Goal: Use online tool/utility: Utilize a website feature to perform a specific function

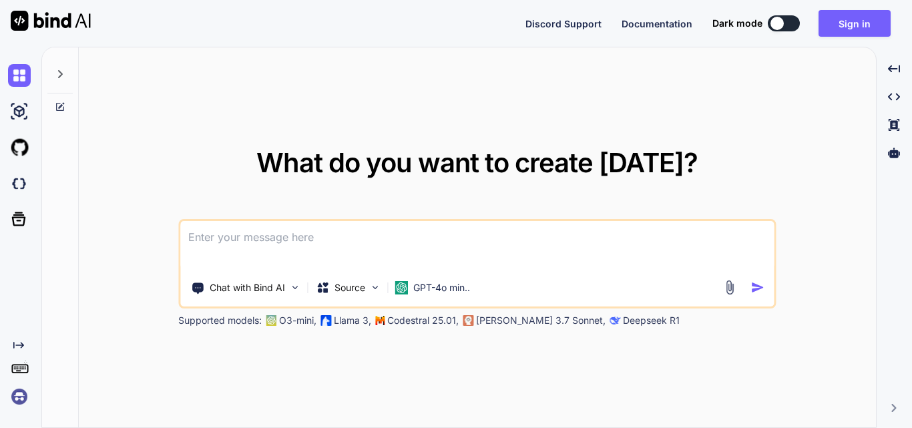
click at [274, 240] on textarea at bounding box center [477, 245] width 594 height 49
click at [262, 235] on textarea at bounding box center [477, 245] width 594 height 49
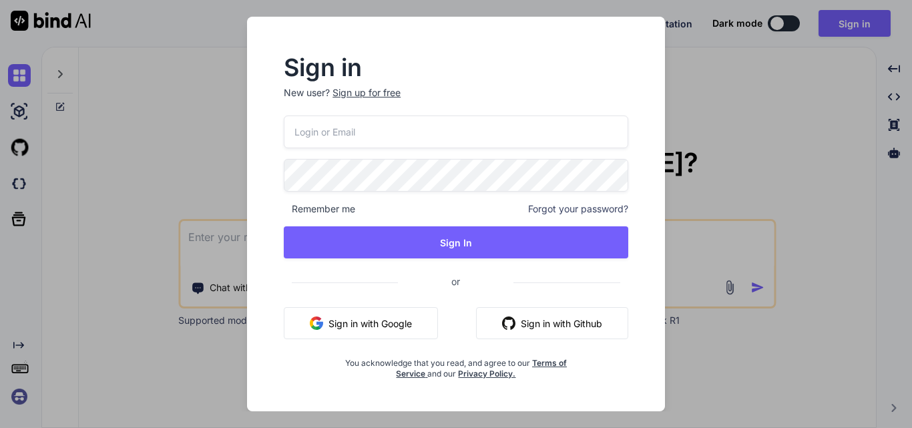
click at [385, 131] on input "email" at bounding box center [456, 132] width 345 height 33
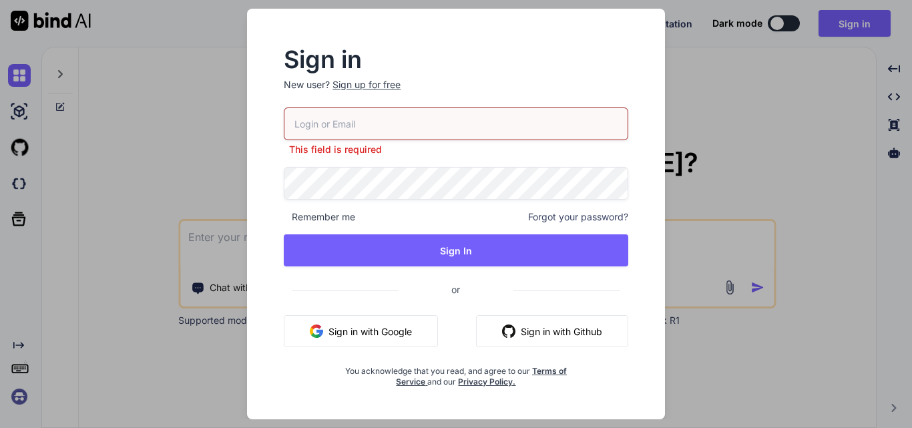
click at [422, 113] on input "email" at bounding box center [456, 124] width 345 height 33
type input "priya"
click at [361, 79] on div "Sign up for free" at bounding box center [367, 84] width 68 height 13
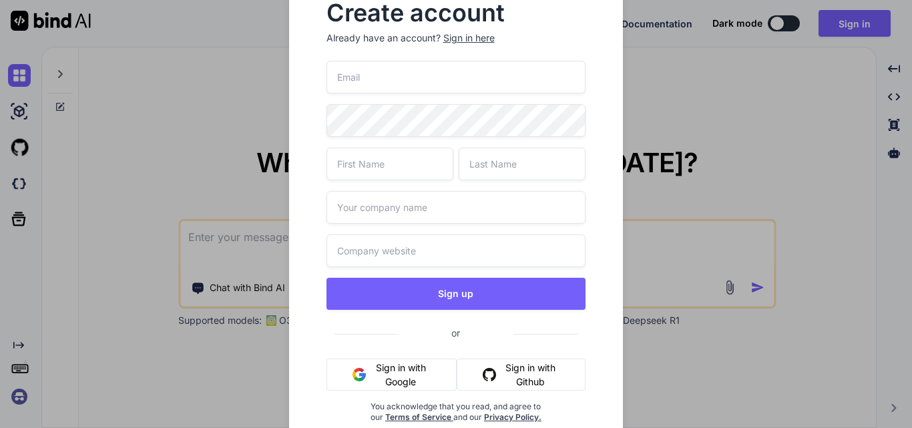
click at [399, 89] on input "email" at bounding box center [457, 77] width 260 height 33
type input "p"
type input "m"
drag, startPoint x: 444, startPoint y: 76, endPoint x: 360, endPoint y: 81, distance: 84.3
click at [360, 81] on input "amrit12@yopmail.com" at bounding box center [457, 77] width 260 height 33
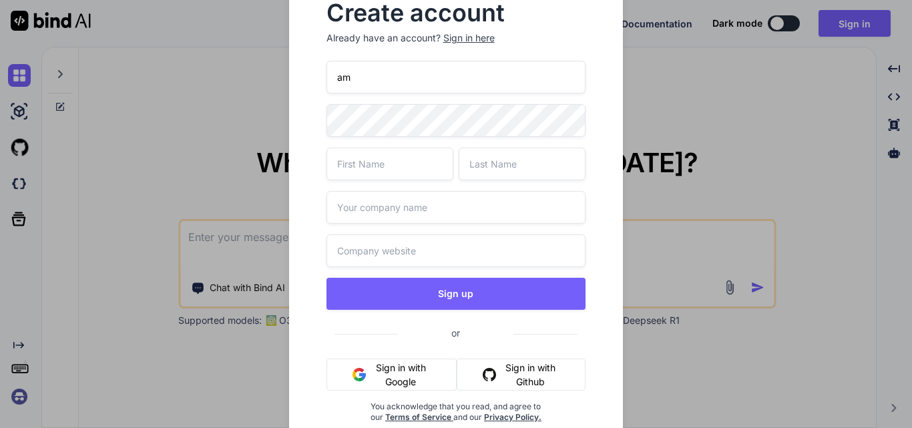
type input "a"
paste input "amrit12@yopmail.com"
type input "amrit12@yopmail.com"
click at [482, 75] on input "amrit12@yopmail.com" at bounding box center [457, 77] width 260 height 33
drag, startPoint x: 442, startPoint y: 84, endPoint x: 240, endPoint y: 85, distance: 201.7
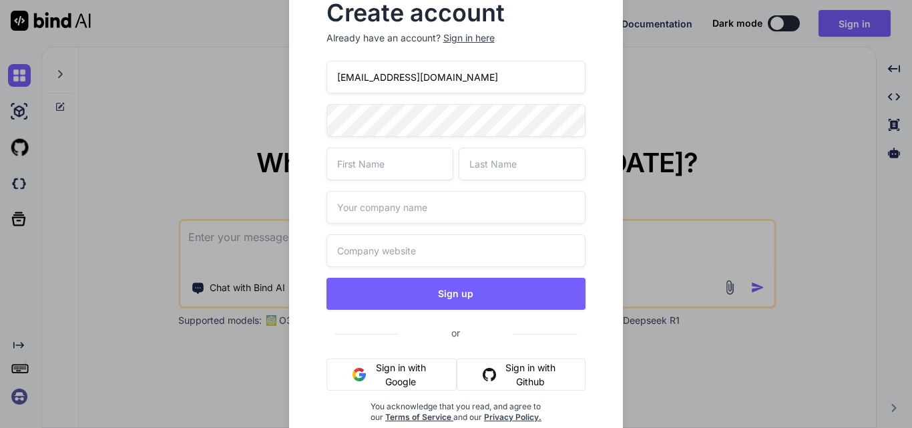
click at [240, 85] on div "Create account Already have an account? Sign in here amrit12@yopmail.com Sign u…" at bounding box center [456, 214] width 912 height 428
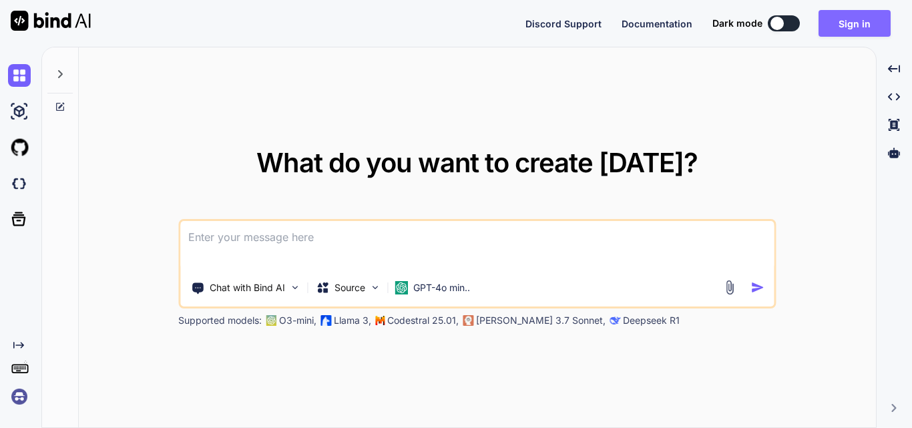
click at [850, 23] on button "Sign in" at bounding box center [855, 23] width 72 height 27
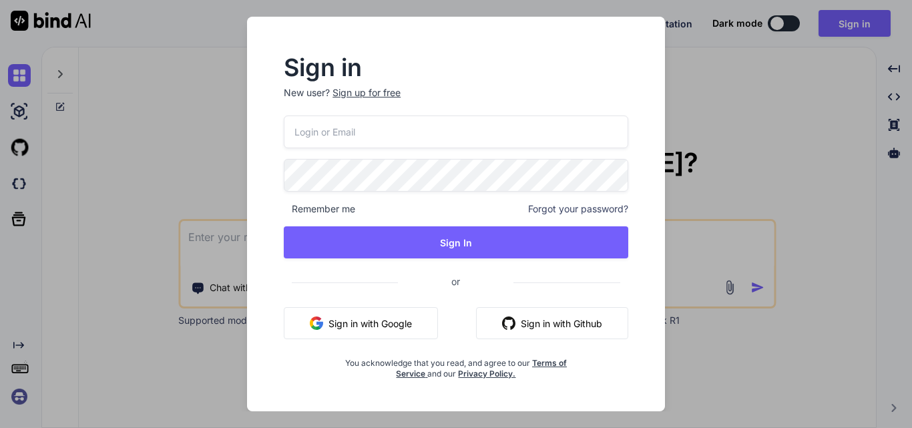
click at [368, 94] on div "Sign up for free" at bounding box center [367, 92] width 68 height 13
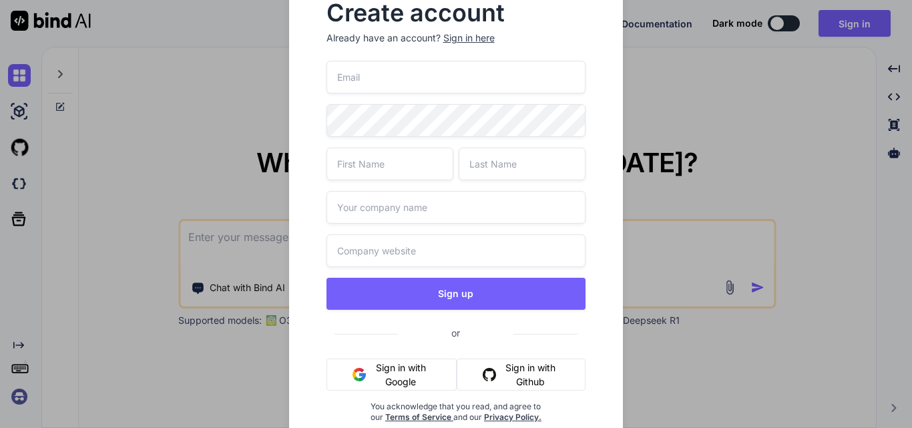
click at [375, 72] on input "email" at bounding box center [457, 77] width 260 height 33
click at [377, 74] on input "email" at bounding box center [457, 77] width 260 height 33
paste input "a"
type input "amrit12@yopmail.com"
click at [308, 130] on div "Create account Already have an account? Sign in here amrit12@yopmail.com Sign u…" at bounding box center [456, 223] width 335 height 485
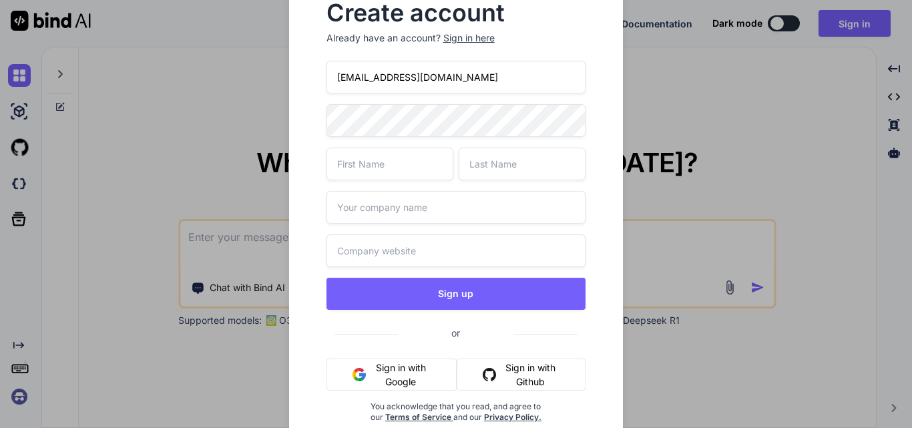
click at [405, 164] on input "text" at bounding box center [390, 164] width 127 height 33
type input "amrit"
type input "singh"
click at [387, 218] on input "text" at bounding box center [457, 207] width 260 height 33
type input "other"
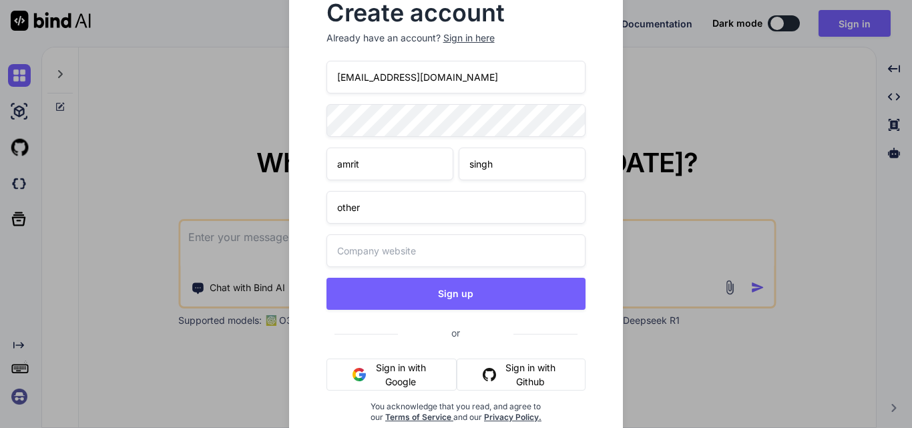
click at [380, 245] on input "text" at bounding box center [457, 250] width 260 height 33
type input "other"
drag, startPoint x: 365, startPoint y: 71, endPoint x: 323, endPoint y: 67, distance: 41.6
click at [323, 67] on div "Create account Already have an account? Sign in here amrit12@yopmail.com amrit …" at bounding box center [457, 223] width 292 height 464
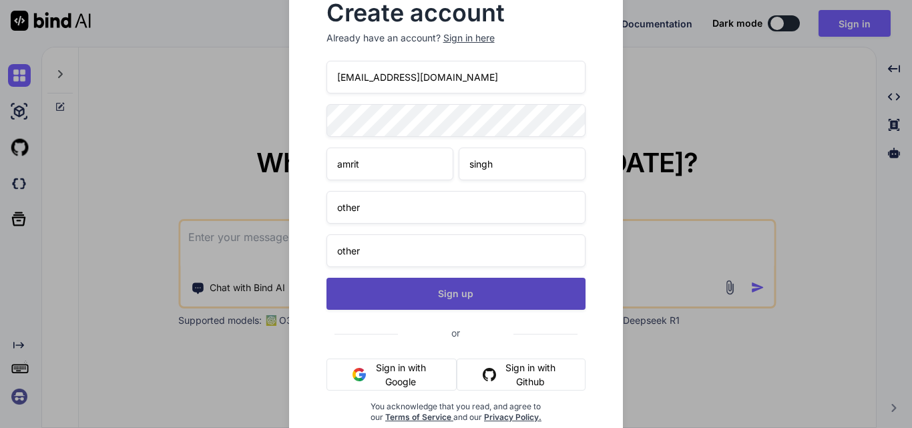
click at [463, 291] on button "Sign up" at bounding box center [457, 294] width 260 height 32
click at [448, 292] on button "Sign up" at bounding box center [457, 294] width 260 height 32
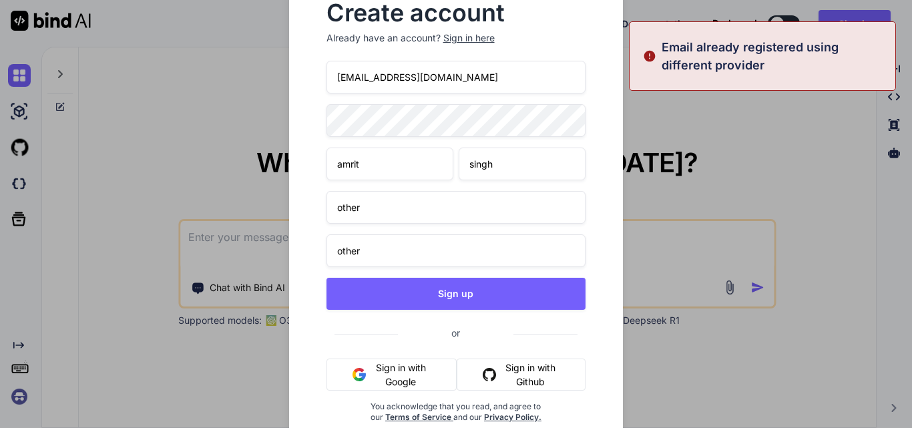
click at [359, 74] on input "amrit12@yopmail.com" at bounding box center [457, 77] width 260 height 33
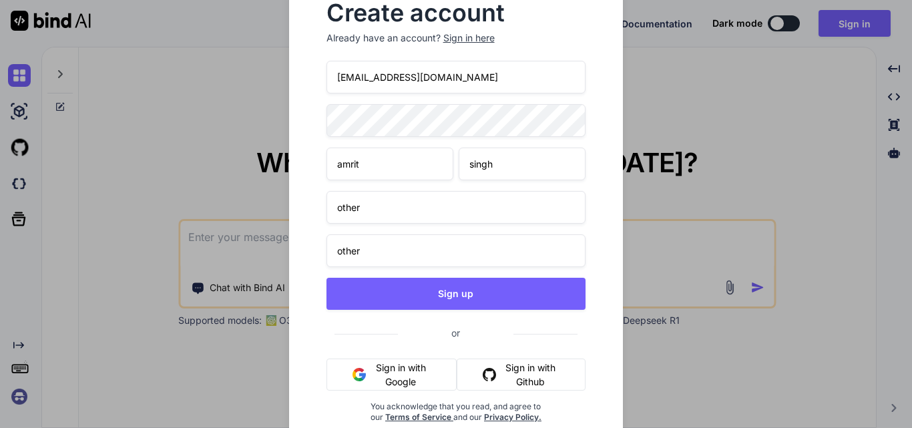
click at [373, 76] on input "mukul12@yopmail.com" at bounding box center [457, 77] width 260 height 33
type input "[EMAIL_ADDRESS][DOMAIN_NAME]"
click at [368, 163] on input "amrit" at bounding box center [390, 164] width 127 height 33
drag, startPoint x: 375, startPoint y: 166, endPoint x: 332, endPoint y: 167, distance: 42.8
click at [332, 167] on input "amrit" at bounding box center [390, 164] width 127 height 33
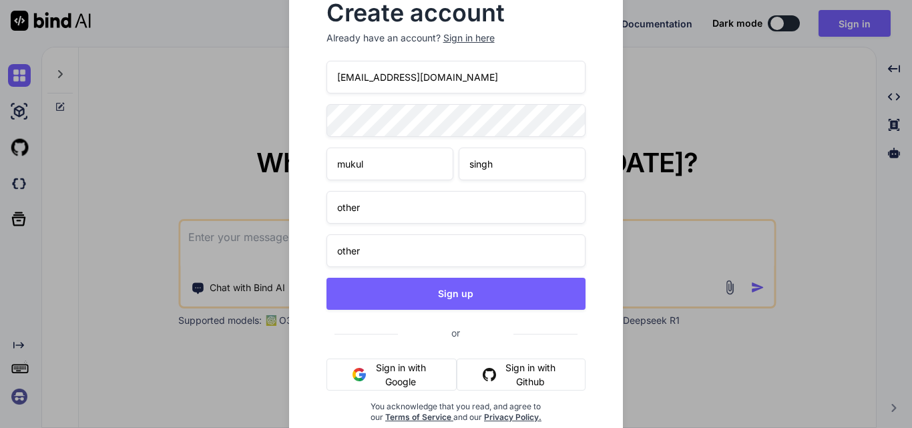
type input "mukul"
drag, startPoint x: 479, startPoint y: 73, endPoint x: 332, endPoint y: 75, distance: 147.0
click at [332, 75] on input "[EMAIL_ADDRESS][DOMAIN_NAME]" at bounding box center [457, 77] width 260 height 33
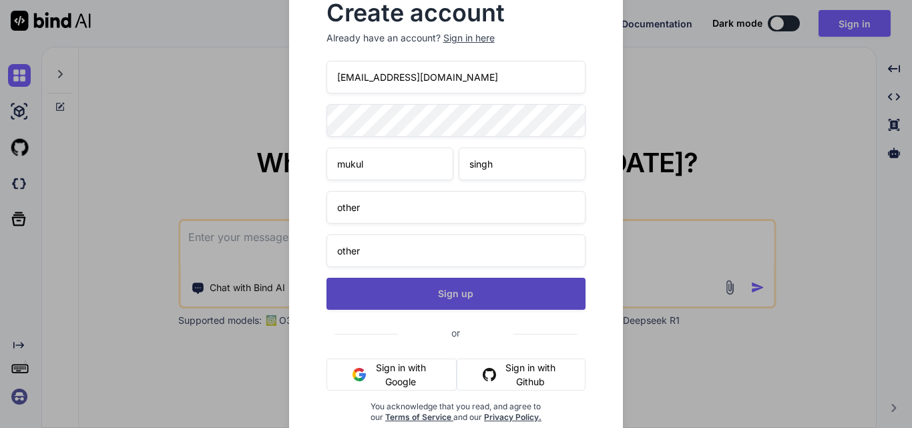
click at [407, 297] on button "Sign up" at bounding box center [457, 294] width 260 height 32
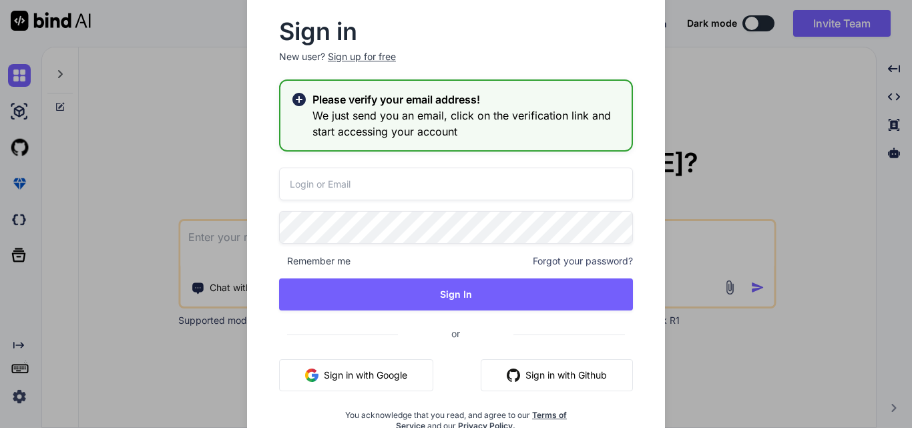
click at [743, 101] on div "Sign in New user? Sign up for free Please verify your email address! We just se…" at bounding box center [456, 214] width 912 height 428
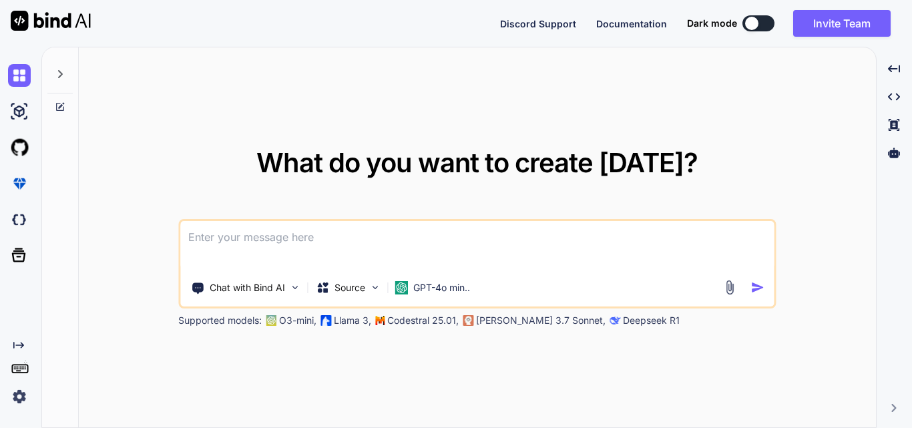
click at [305, 246] on textarea at bounding box center [477, 245] width 594 height 49
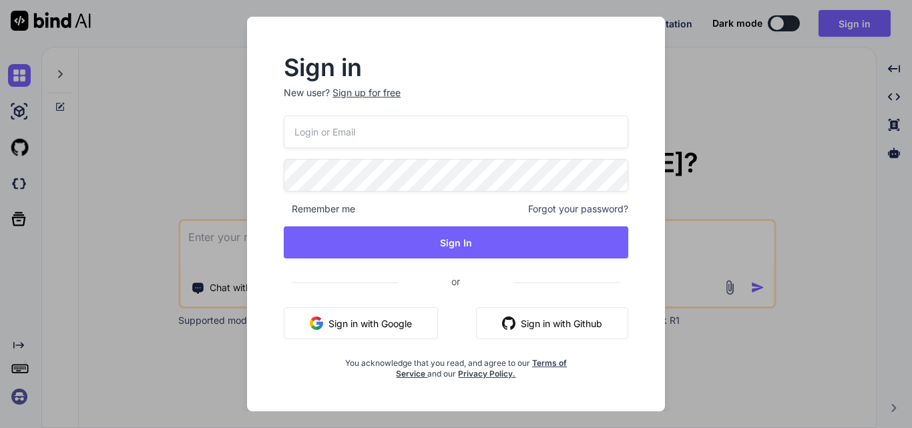
click at [329, 134] on input "email" at bounding box center [456, 132] width 345 height 33
paste input "[EMAIL_ADDRESS][DOMAIN_NAME]"
type input "[EMAIL_ADDRESS][DOMAIN_NAME]"
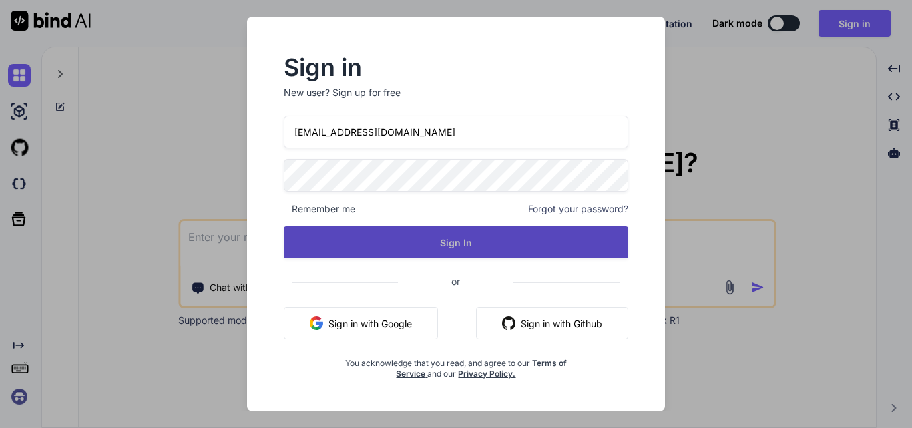
click at [393, 252] on button "Sign In" at bounding box center [456, 242] width 345 height 32
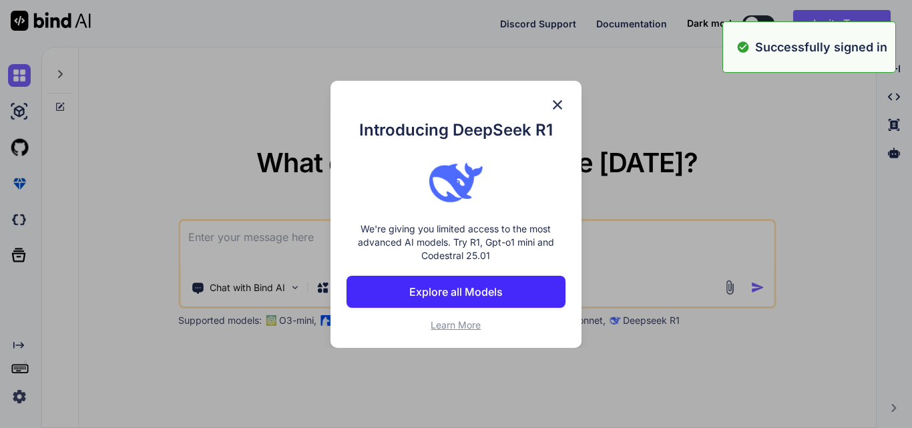
type textarea "x"
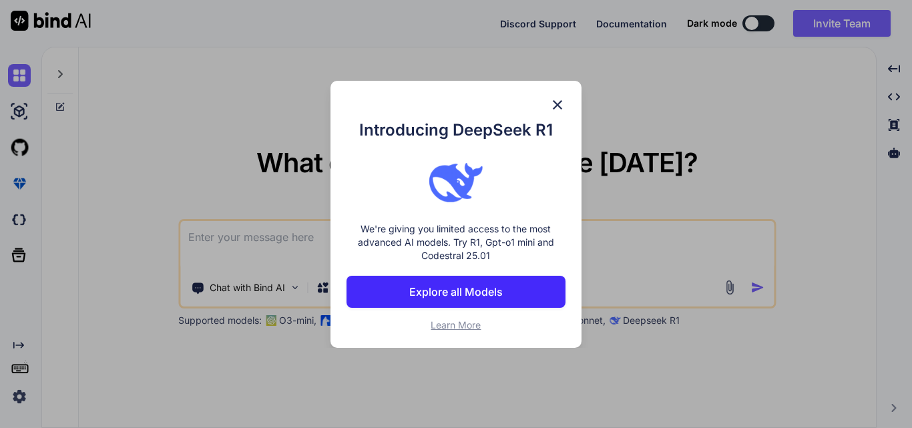
click at [556, 104] on img at bounding box center [558, 105] width 16 height 16
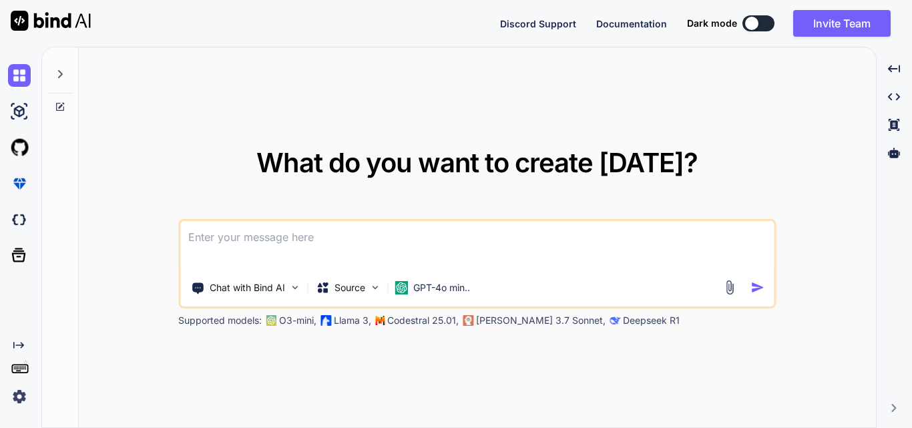
click at [280, 220] on div "Chat with Bind AI Source GPT-4o min.." at bounding box center [477, 264] width 598 height 90
click at [275, 227] on textarea at bounding box center [477, 245] width 594 height 49
type textarea "h"
type textarea "x"
type textarea "hi"
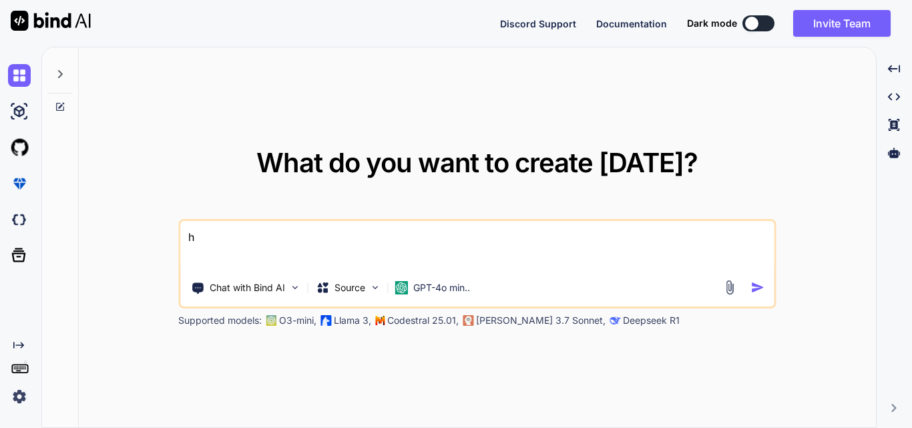
type textarea "x"
type textarea "hi"
click at [756, 289] on img "button" at bounding box center [758, 288] width 14 height 14
type textarea "x"
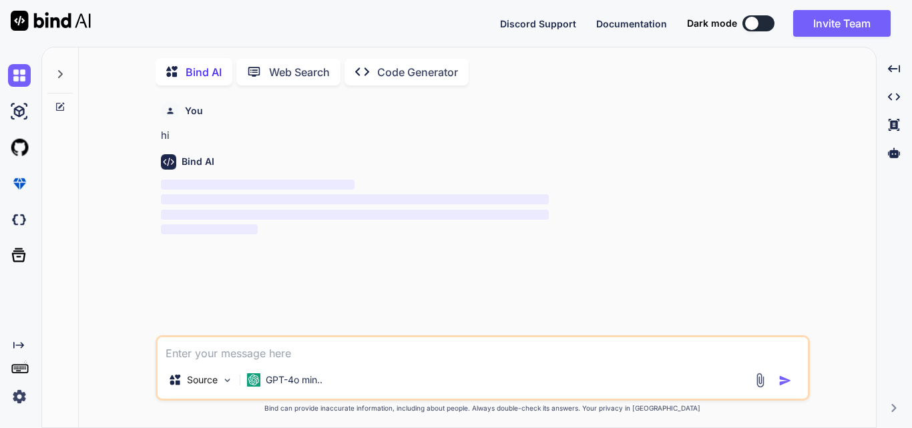
scroll to position [5, 0]
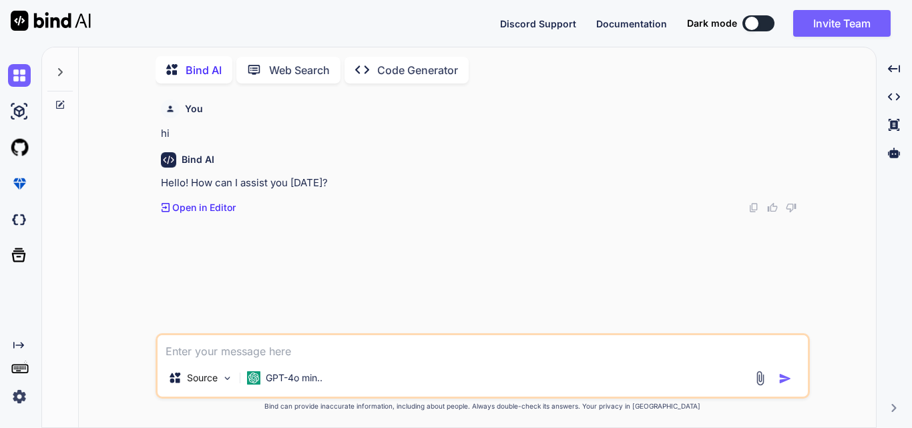
click at [174, 339] on textarea at bounding box center [483, 347] width 651 height 24
click at [236, 343] on textarea at bounding box center [483, 347] width 651 height 24
paste textarea "public function index(Request $request) { try { $user = Auth::user(); $login_ty…"
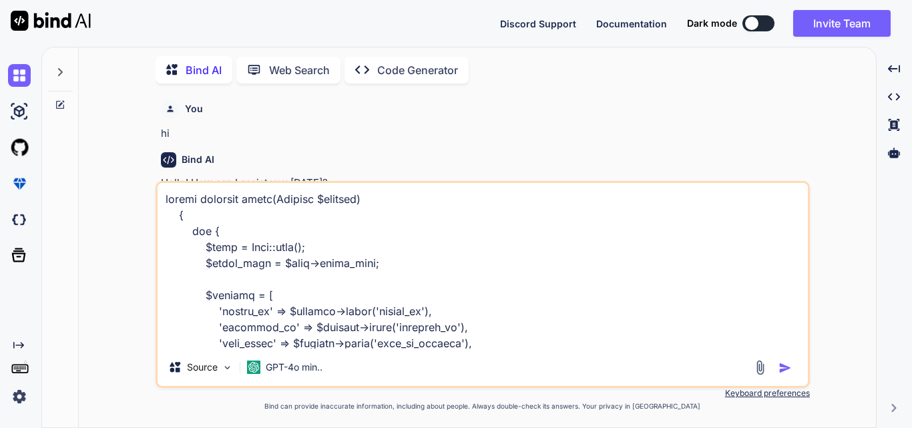
scroll to position [578, 0]
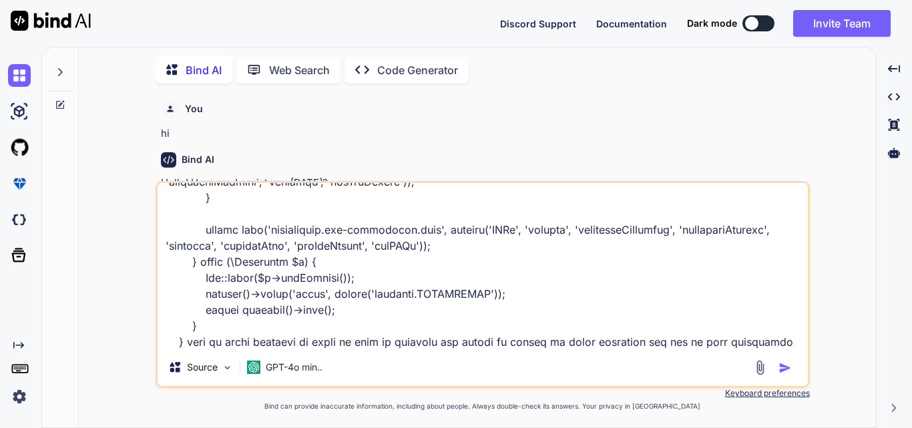
type textarea "public function index(Request $request) { try { $user = Auth::user(); $login_ty…"
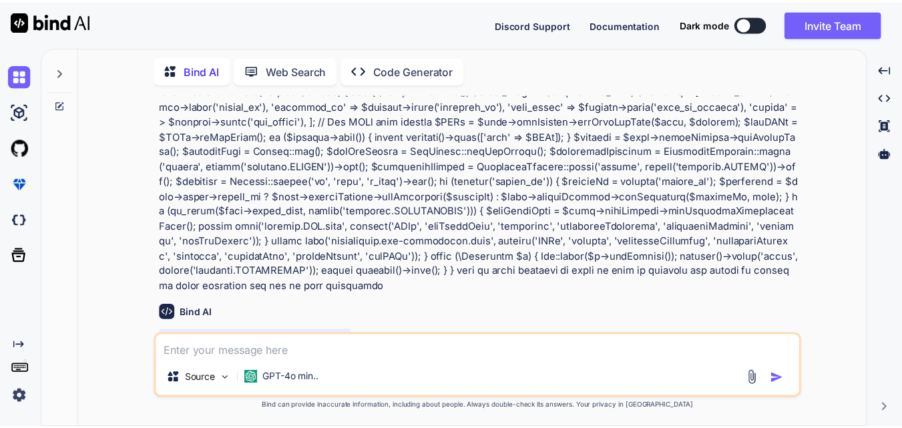
scroll to position [203, 0]
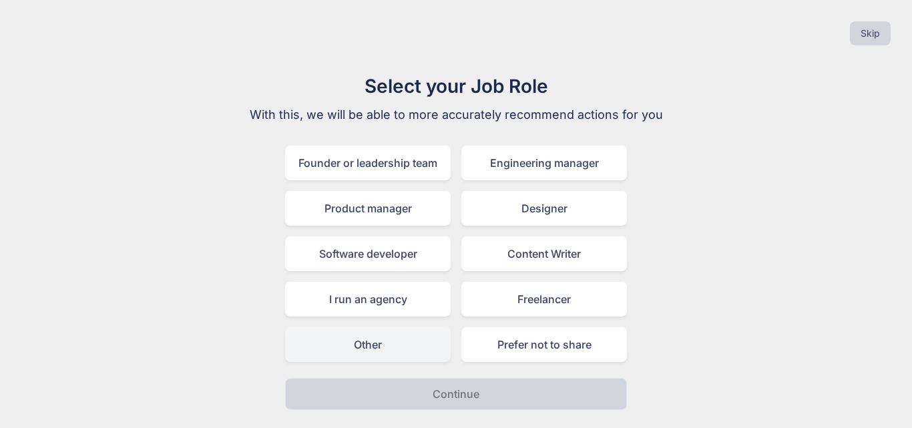
click at [388, 346] on div "Other" at bounding box center [368, 344] width 166 height 35
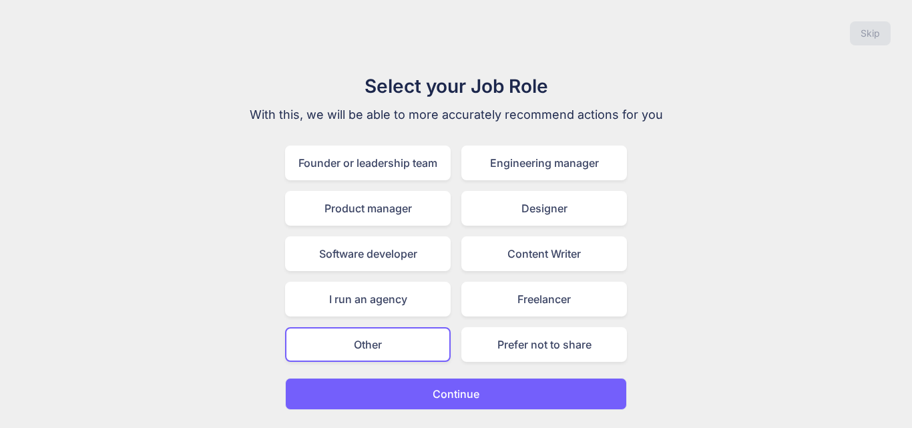
click at [415, 399] on button "Continue" at bounding box center [456, 394] width 342 height 32
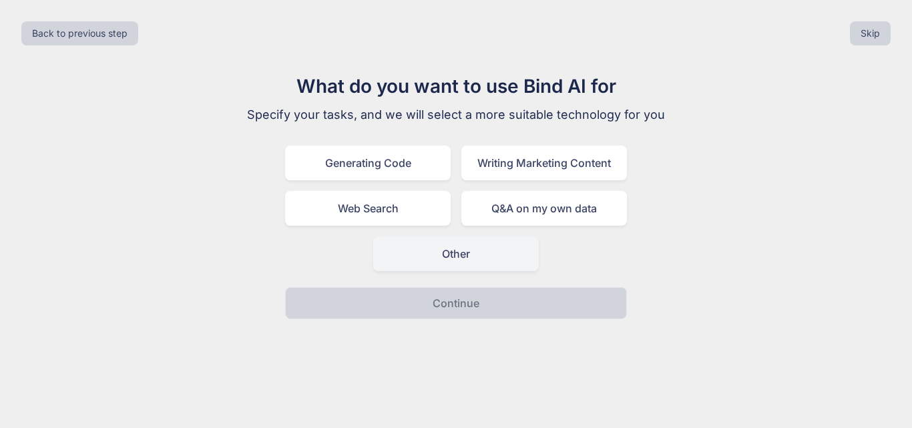
click at [431, 259] on div "Other" at bounding box center [456, 253] width 166 height 35
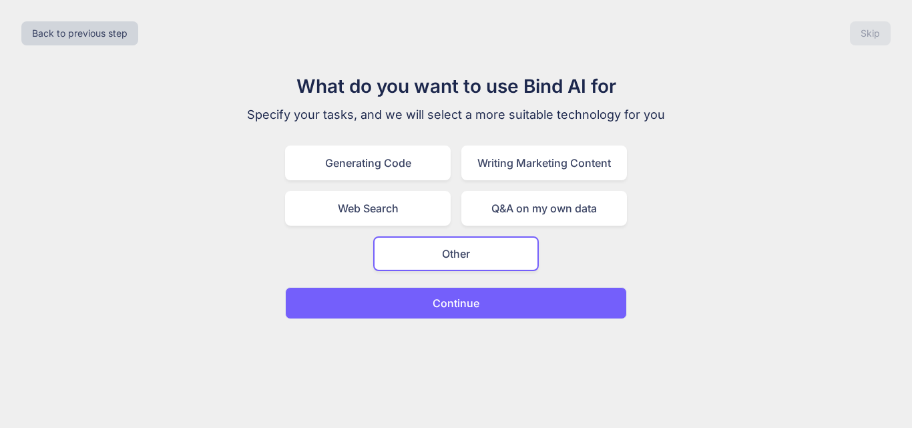
click at [440, 309] on p "Continue" at bounding box center [456, 303] width 47 height 16
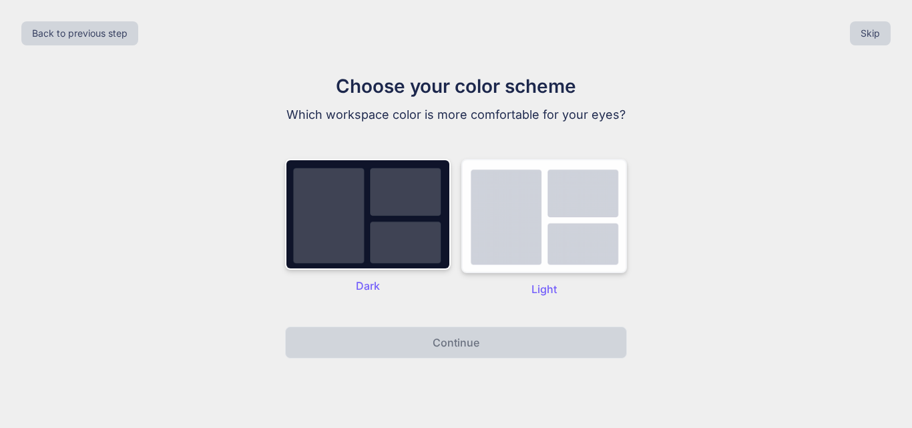
click at [510, 258] on img at bounding box center [545, 216] width 166 height 114
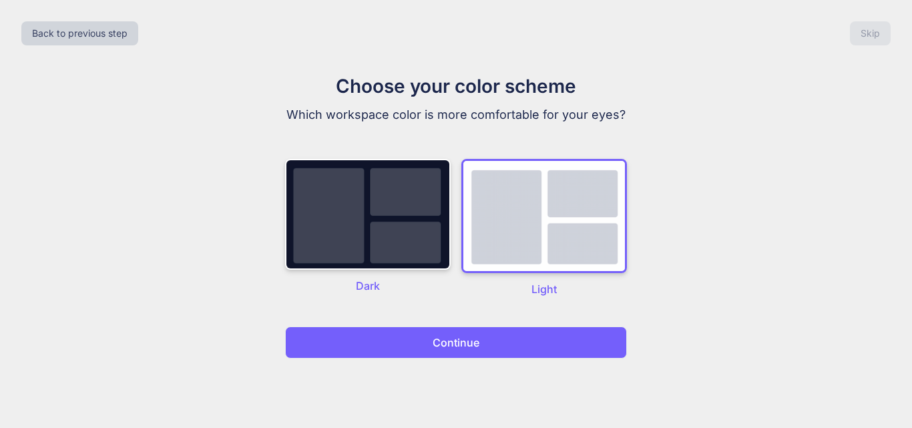
click at [470, 345] on p "Continue" at bounding box center [456, 343] width 47 height 16
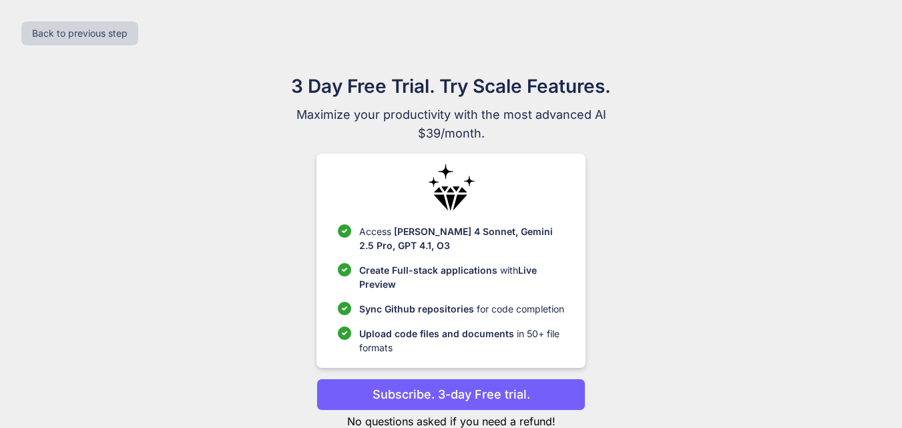
click at [449, 424] on p "No questions asked if you need a refund!" at bounding box center [451, 421] width 269 height 16
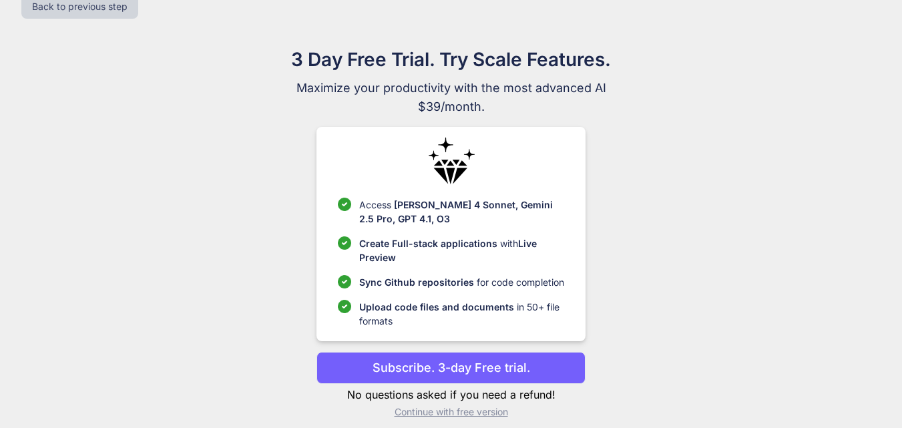
scroll to position [39, 0]
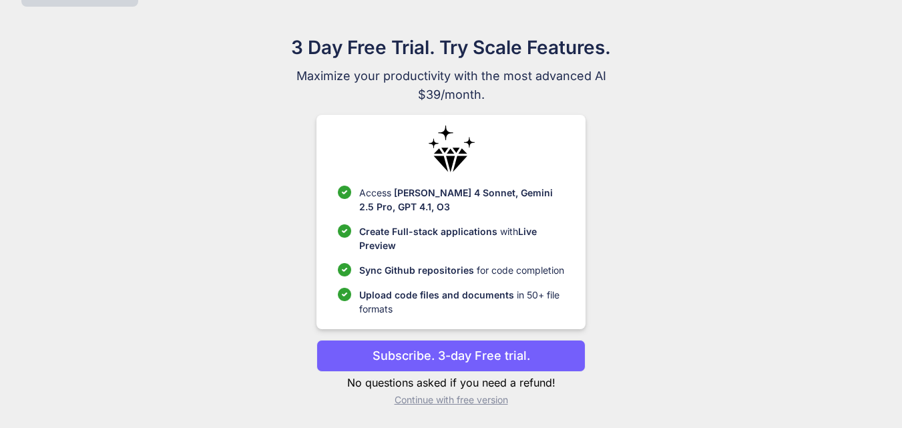
click at [404, 402] on p "Continue with free version" at bounding box center [451, 399] width 269 height 13
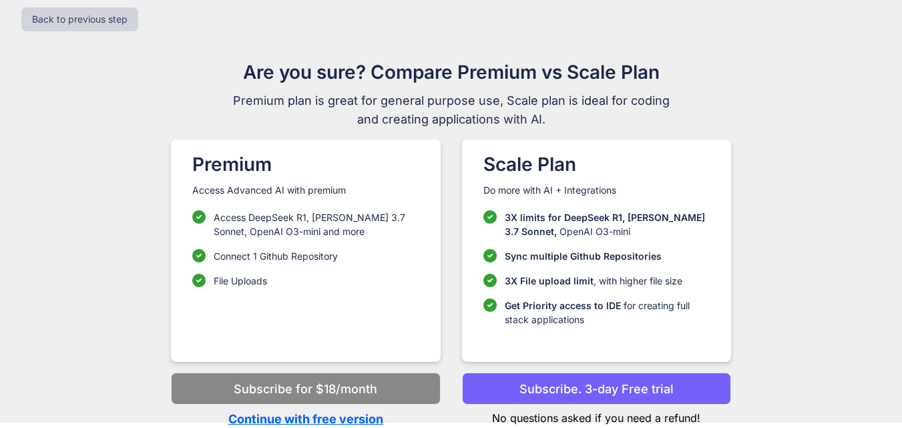
click at [296, 416] on p "Continue with free version" at bounding box center [305, 419] width 269 height 18
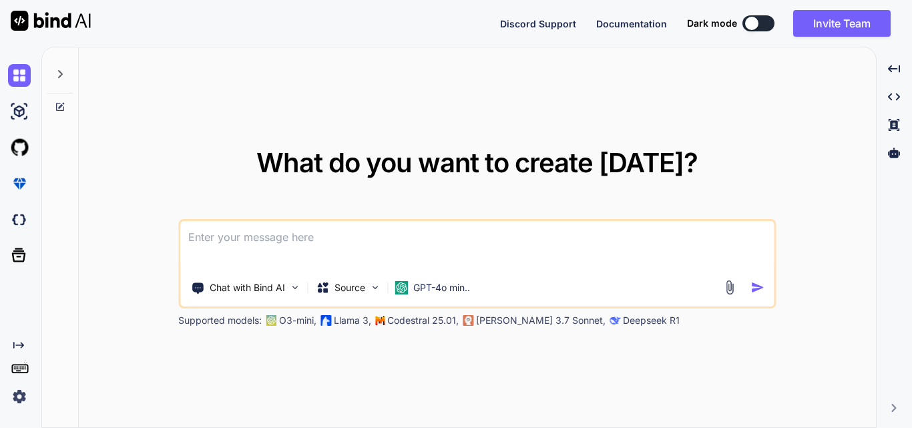
click at [324, 242] on textarea at bounding box center [477, 245] width 594 height 49
paste textarea "public function index(Request $request) { try { $user = Auth::user(); $login_ty…"
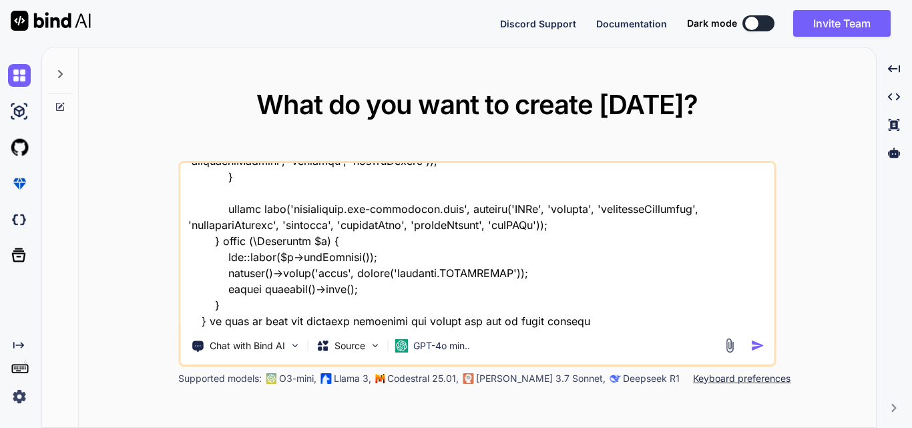
type textarea "public function index(Request $request) { try { $user = Auth::user(); $login_ty…"
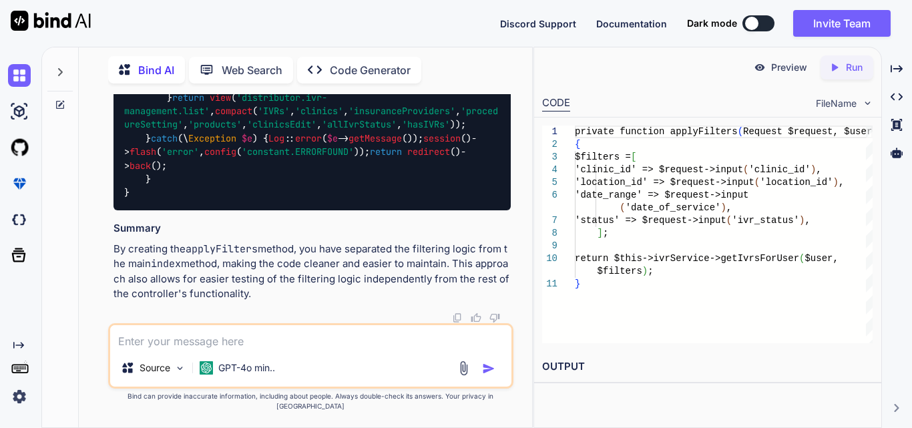
scroll to position [1320, 0]
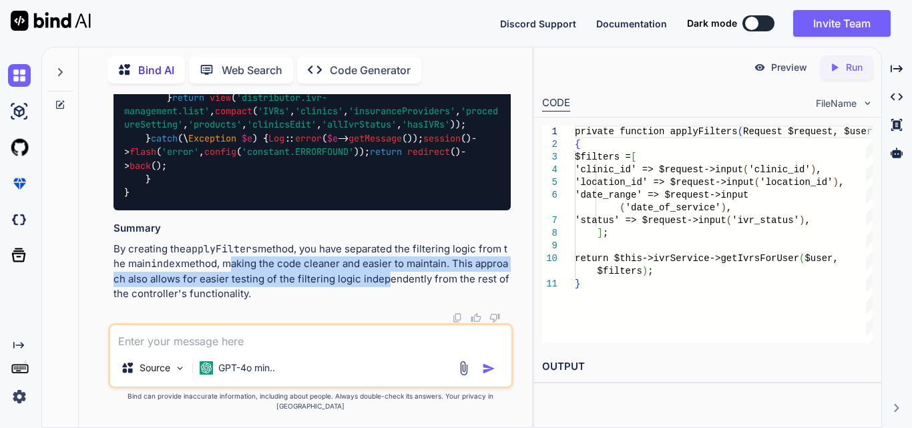
drag, startPoint x: 227, startPoint y: 275, endPoint x: 386, endPoint y: 290, distance: 159.7
click at [386, 290] on p "By creating the applyFilters method, you have separated the filtering logic fro…" at bounding box center [312, 272] width 397 height 60
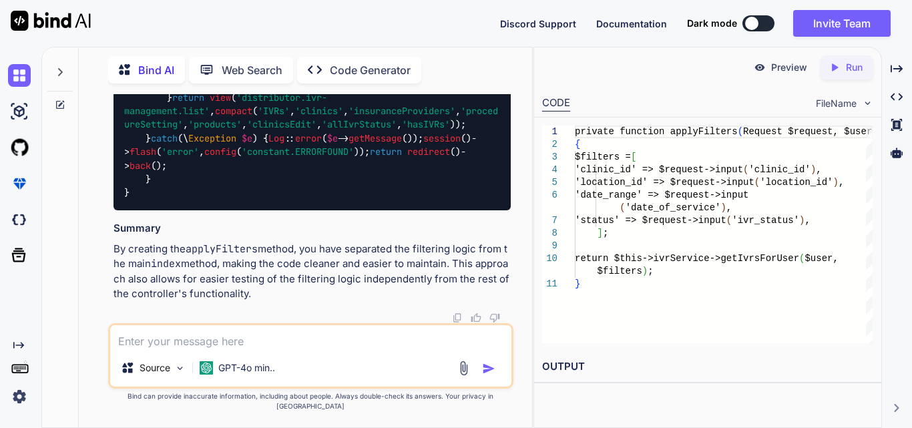
click at [393, 283] on p "By creating the applyFilters method, you have separated the filtering logic fro…" at bounding box center [312, 272] width 397 height 60
drag, startPoint x: 461, startPoint y: 271, endPoint x: 476, endPoint y: 298, distance: 30.8
click at [476, 298] on p "By creating the applyFilters method, you have separated the filtering logic fro…" at bounding box center [312, 272] width 397 height 60
click at [470, 284] on p "By creating the applyFilters method, you have separated the filtering logic fro…" at bounding box center [312, 272] width 397 height 60
drag, startPoint x: 457, startPoint y: 273, endPoint x: 470, endPoint y: 297, distance: 27.2
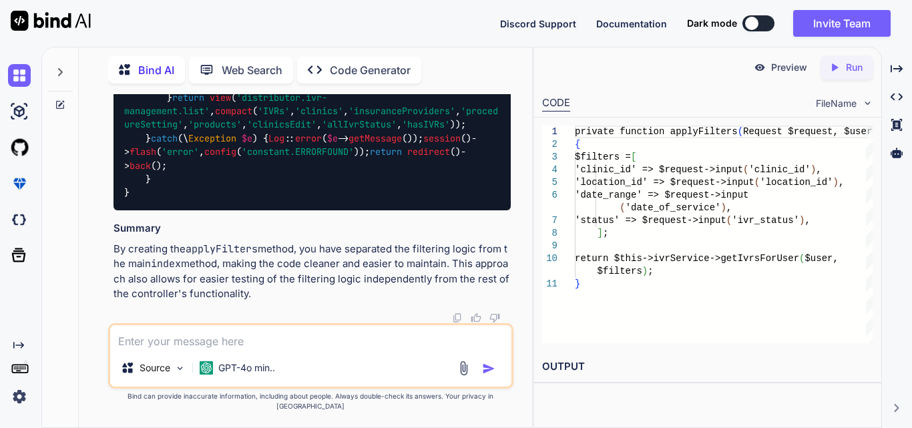
click at [470, 297] on p "By creating the applyFilters method, you have separated the filtering logic fro…" at bounding box center [312, 272] width 397 height 60
click at [249, 283] on p "By creating the applyFilters method, you have separated the filtering logic fro…" at bounding box center [312, 272] width 397 height 60
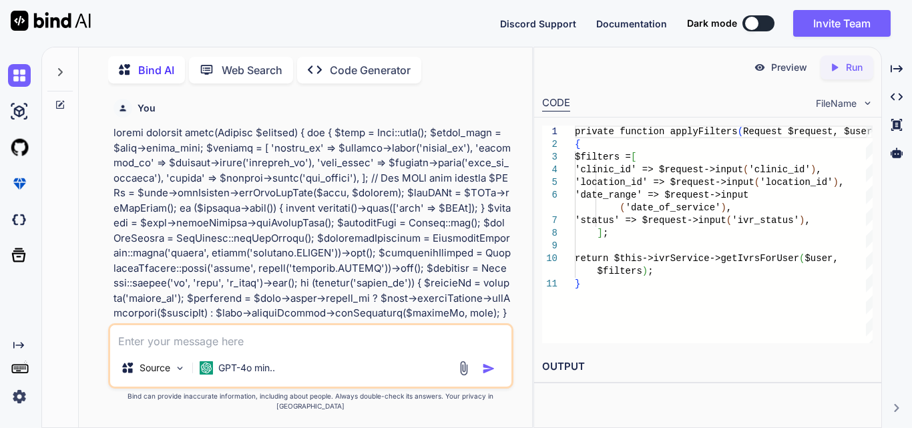
scroll to position [0, 0]
click at [171, 346] on textarea at bounding box center [310, 337] width 401 height 24
type textarea "another way"
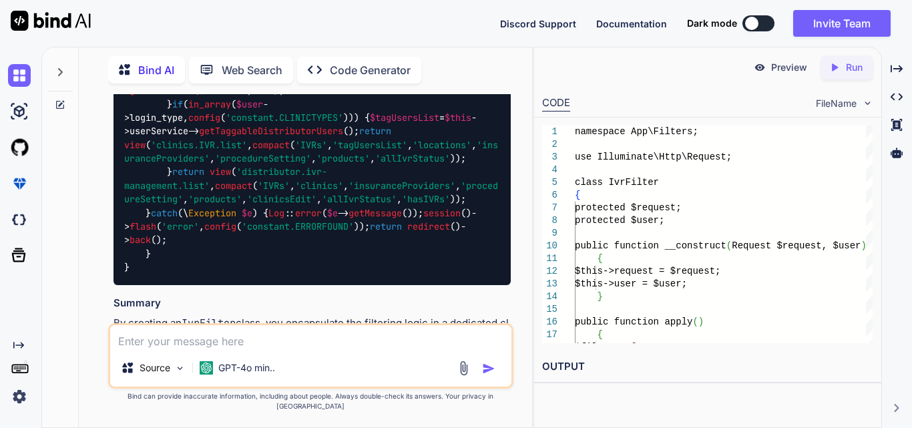
scroll to position [1928, 0]
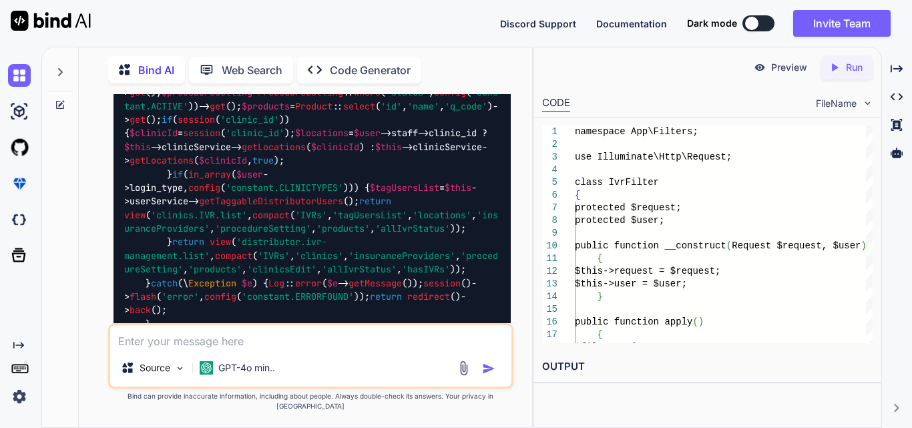
drag, startPoint x: 256, startPoint y: 261, endPoint x: 409, endPoint y: 305, distance: 159.8
drag, startPoint x: 160, startPoint y: 218, endPoint x: 367, endPoint y: 306, distance: 224.8
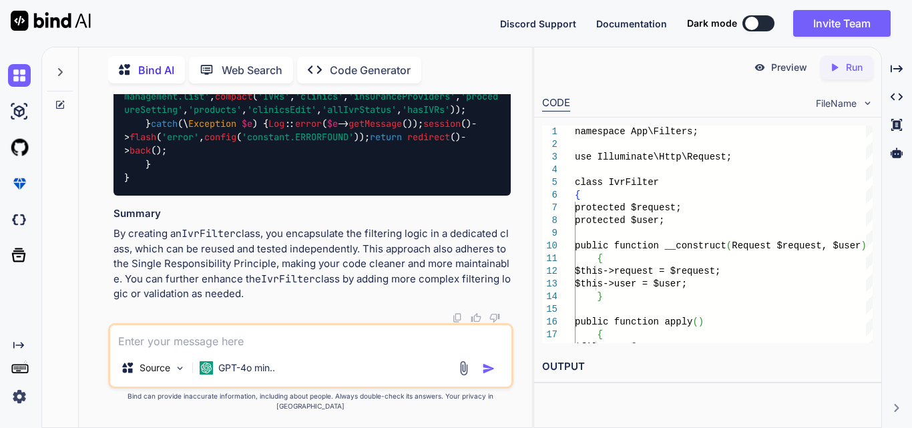
scroll to position [2596, 0]
drag, startPoint x: 188, startPoint y: 199, endPoint x: 355, endPoint y: 234, distance: 171.2
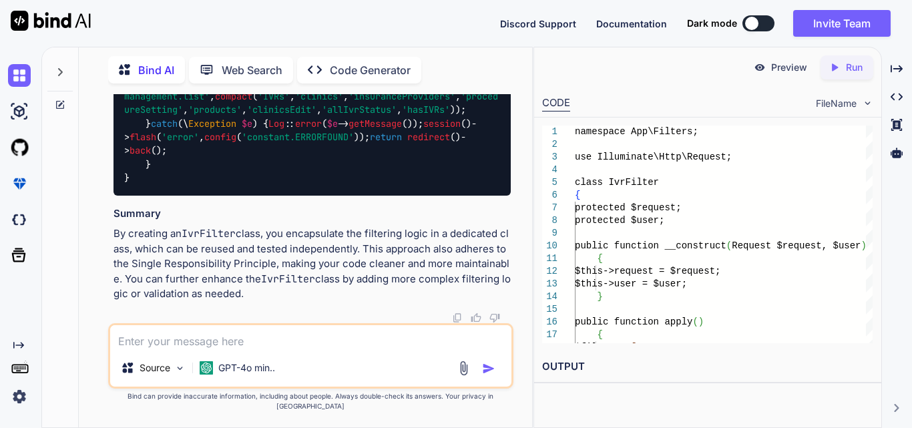
drag, startPoint x: 164, startPoint y: 206, endPoint x: 454, endPoint y: 231, distance: 290.9
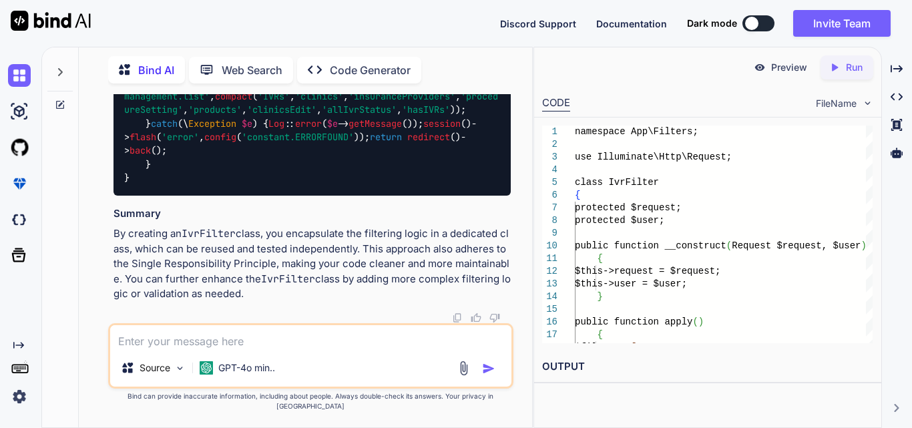
drag, startPoint x: 186, startPoint y: 133, endPoint x: 249, endPoint y: 175, distance: 76.1
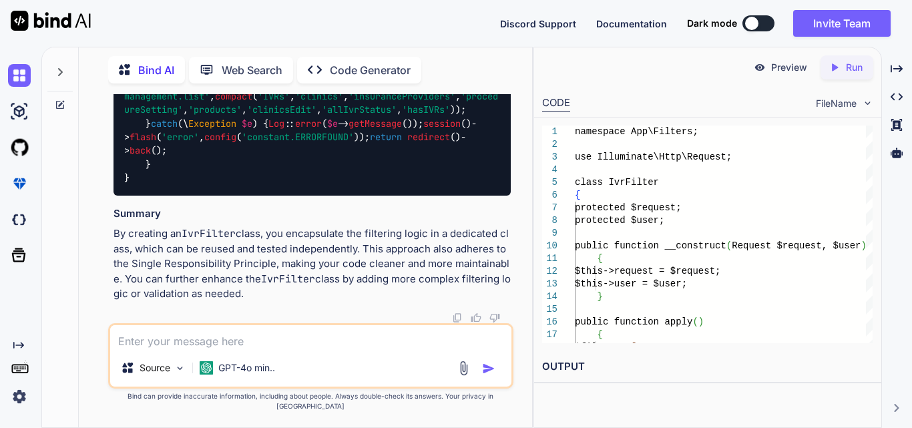
drag, startPoint x: 179, startPoint y: 173, endPoint x: 330, endPoint y: 184, distance: 151.3
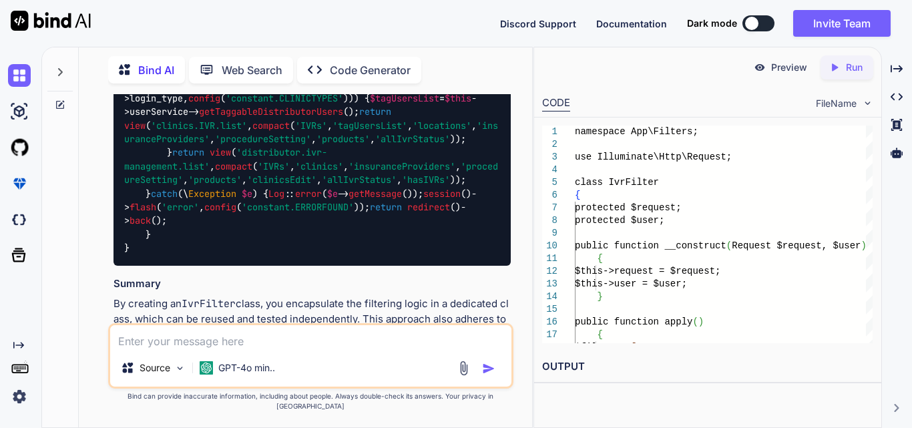
scroll to position [1995, 0]
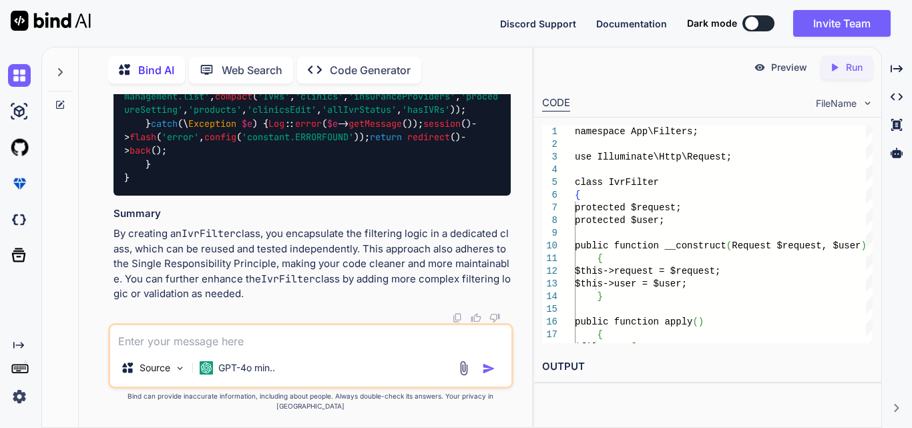
scroll to position [2787, 0]
drag, startPoint x: 328, startPoint y: 138, endPoint x: 179, endPoint y: 115, distance: 150.8
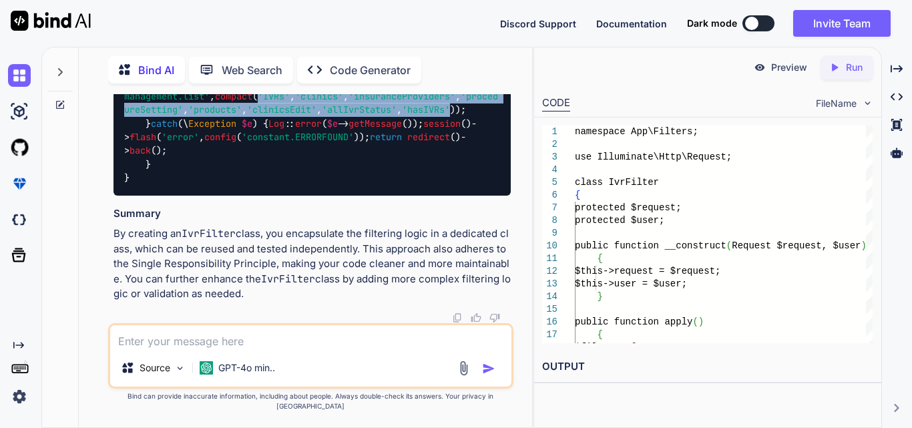
drag, startPoint x: 166, startPoint y: 224, endPoint x: 405, endPoint y: 243, distance: 239.9
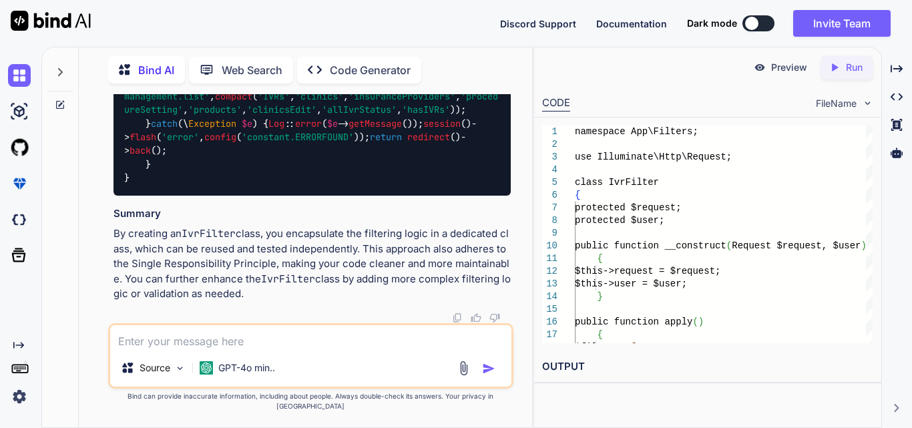
drag, startPoint x: 169, startPoint y: 186, endPoint x: 448, endPoint y: 191, distance: 278.6
drag, startPoint x: 164, startPoint y: 187, endPoint x: 505, endPoint y: 204, distance: 341.7
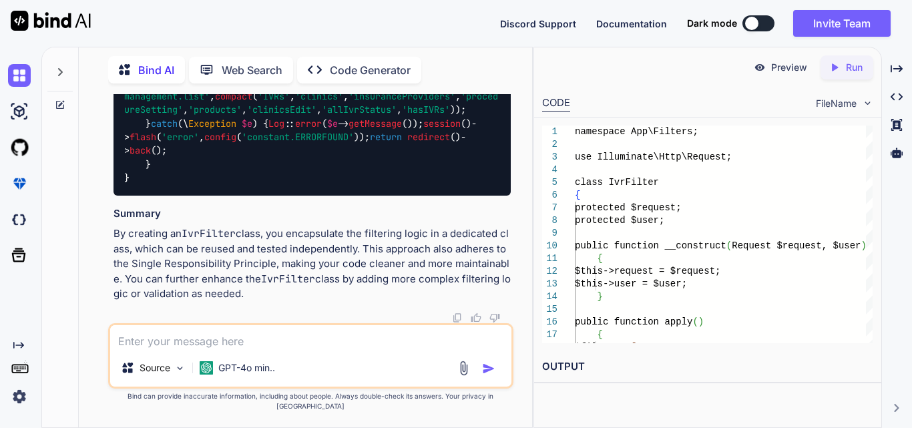
drag, startPoint x: 146, startPoint y: 159, endPoint x: 363, endPoint y: 182, distance: 218.9
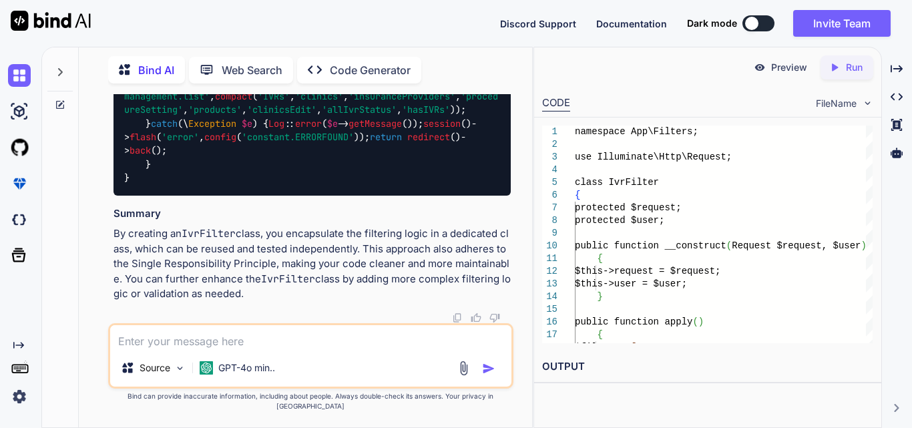
drag, startPoint x: 154, startPoint y: 206, endPoint x: 183, endPoint y: 246, distance: 50.2
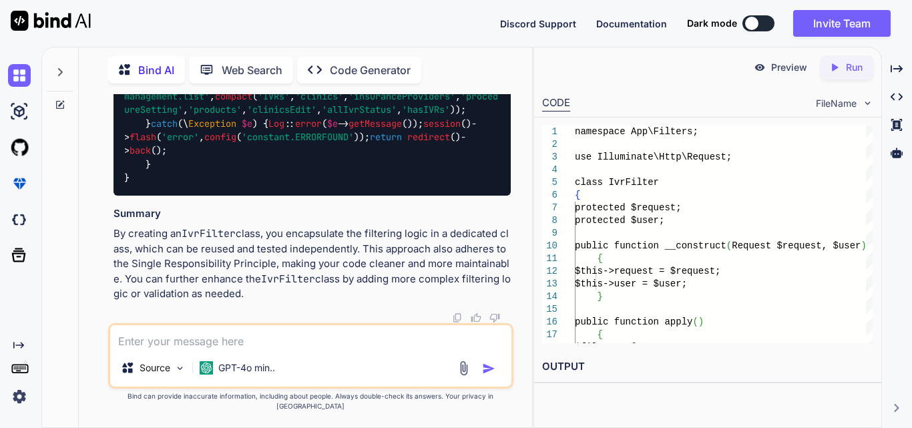
drag, startPoint x: 427, startPoint y: 230, endPoint x: 202, endPoint y: 193, distance: 228.1
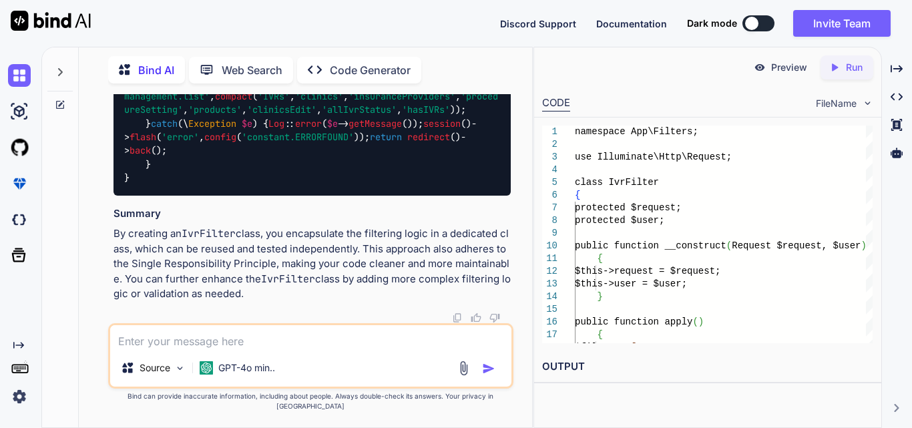
drag, startPoint x: 150, startPoint y: 156, endPoint x: 400, endPoint y: 221, distance: 258.2
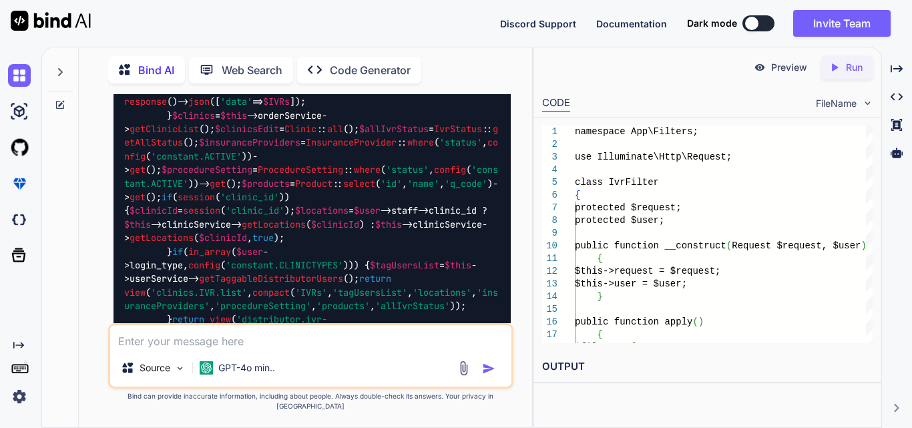
scroll to position [1852, 0]
drag, startPoint x: 156, startPoint y: 115, endPoint x: 212, endPoint y: 121, distance: 57.1
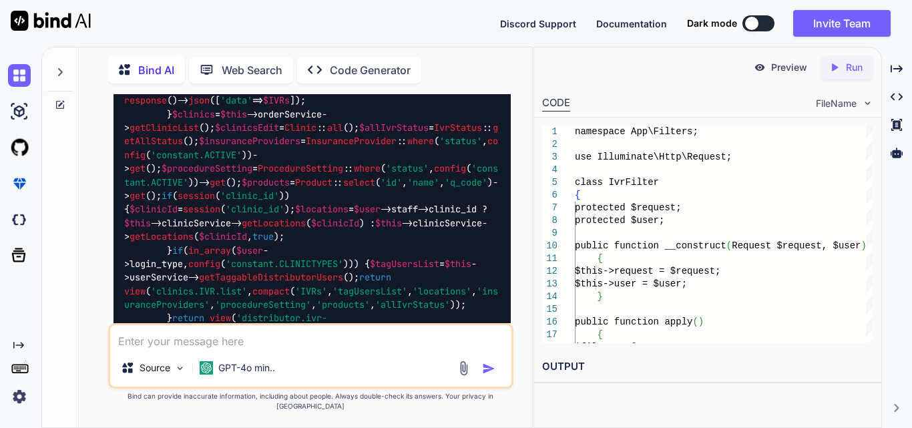
drag, startPoint x: 150, startPoint y: 206, endPoint x: 277, endPoint y: 224, distance: 128.2
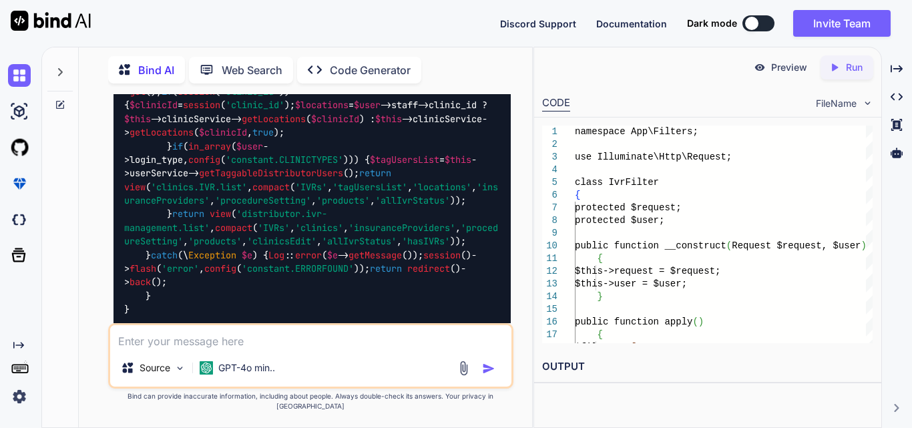
scroll to position [2053, 0]
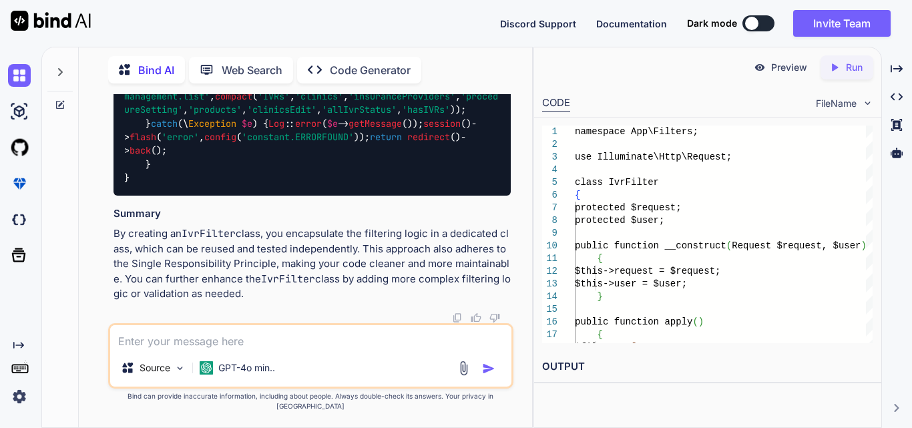
scroll to position [2119, 0]
drag, startPoint x: 161, startPoint y: 188, endPoint x: 452, endPoint y: 194, distance: 290.6
drag, startPoint x: 162, startPoint y: 212, endPoint x: 147, endPoint y: 156, distance: 57.4
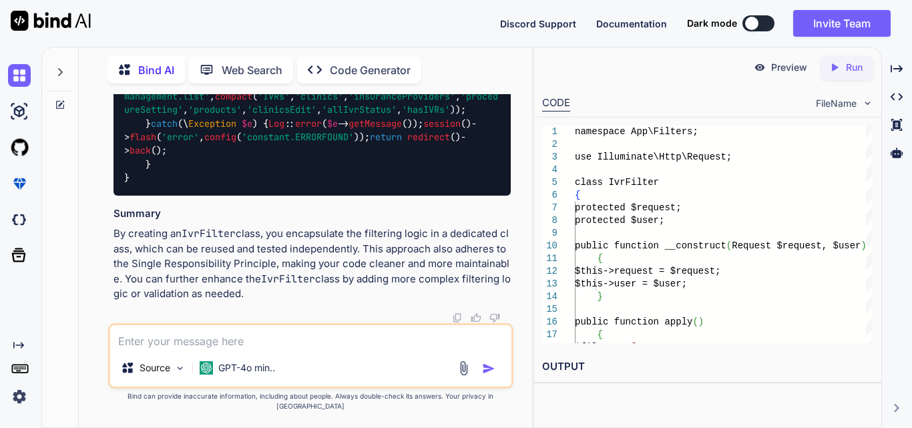
drag, startPoint x: 170, startPoint y: 228, endPoint x: 433, endPoint y: 230, distance: 263.2
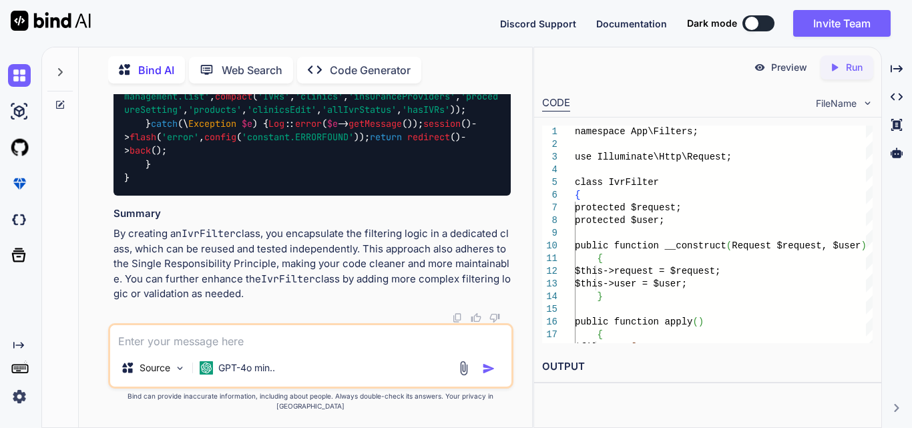
scroll to position [2453, 0]
drag, startPoint x: 159, startPoint y: 193, endPoint x: 452, endPoint y: 318, distance: 318.7
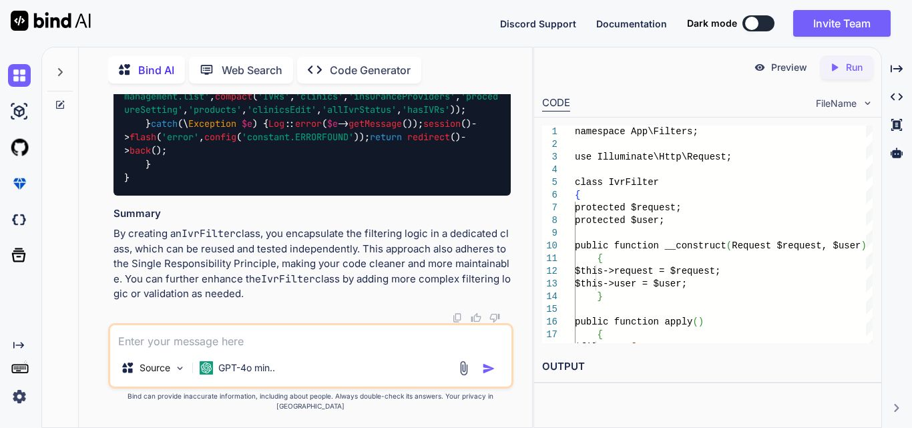
drag, startPoint x: 112, startPoint y: 244, endPoint x: 294, endPoint y: 299, distance: 190.4
click at [294, 299] on div "You Bind AI To refactor the index function by separating the filtering logic in…" at bounding box center [312, 208] width 403 height 229
click at [344, 259] on p "By creating an IvrFilter class, you encapsulate the filtering logic in a dedica…" at bounding box center [312, 263] width 397 height 75
drag, startPoint x: 366, startPoint y: 254, endPoint x: 392, endPoint y: 305, distance: 57.1
click at [392, 302] on p "By creating an IvrFilter class, you encapsulate the filtering logic in a dedica…" at bounding box center [312, 263] width 397 height 75
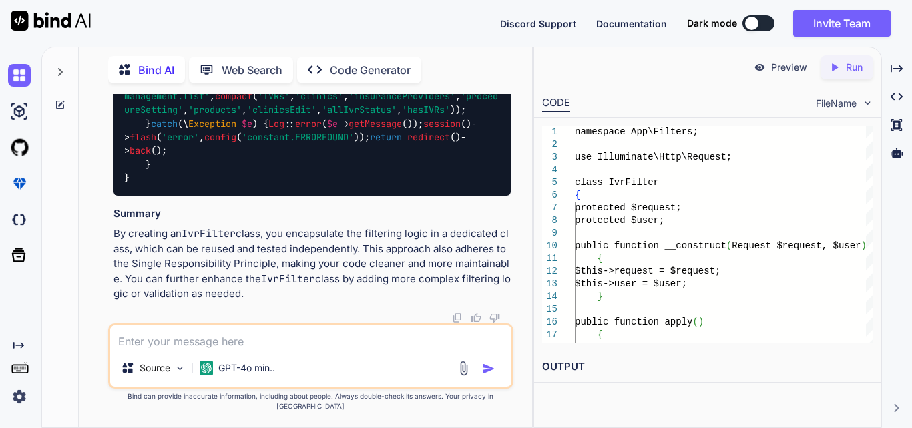
click at [186, 240] on code "IvrFilter" at bounding box center [209, 233] width 54 height 13
click at [269, 255] on p "By creating an IvrFilter class, you encapsulate the filtering logic in a dedica…" at bounding box center [312, 263] width 397 height 75
click at [283, 286] on code "IvrFilter" at bounding box center [288, 279] width 54 height 13
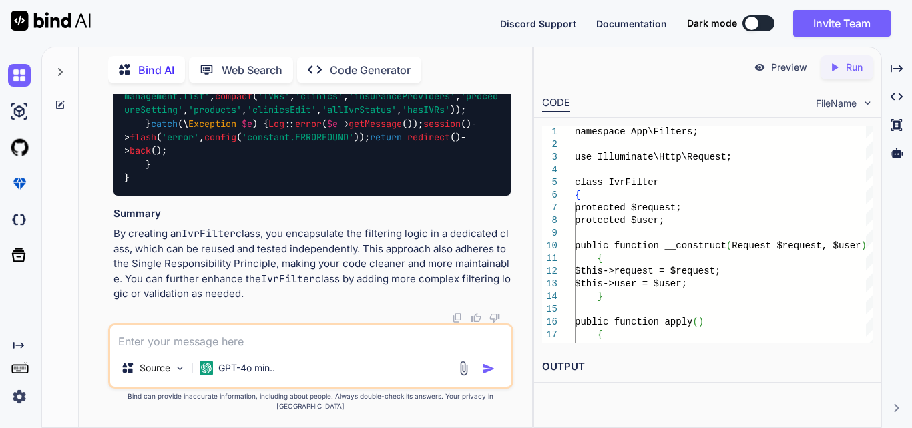
click at [397, 285] on p "By creating an IvrFilter class, you encapsulate the filtering logic in a dedica…" at bounding box center [312, 263] width 397 height 75
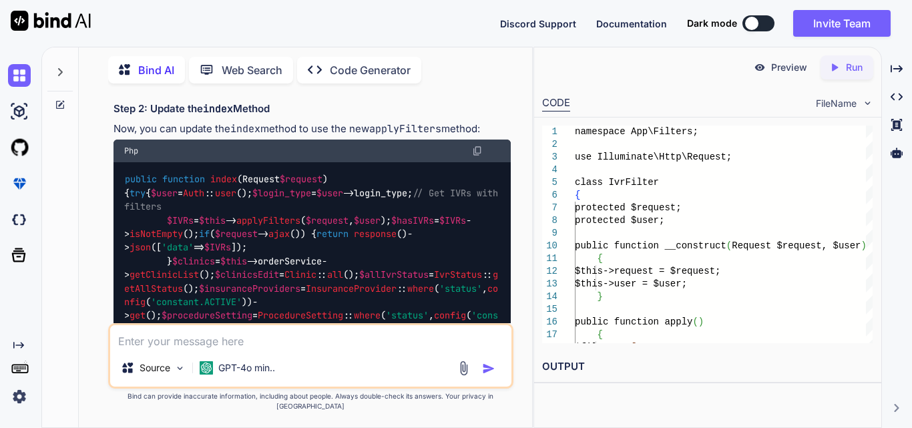
scroll to position [850, 0]
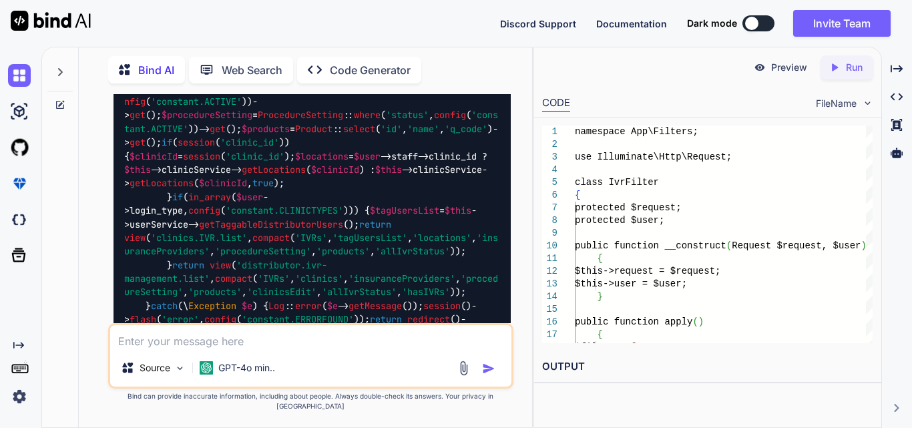
click at [206, 349] on textarea at bounding box center [310, 337] width 401 height 24
paste textarea "if (!empty($filters)) { if (isset($filters['clinic_id']) && $filters['clinic_id…"
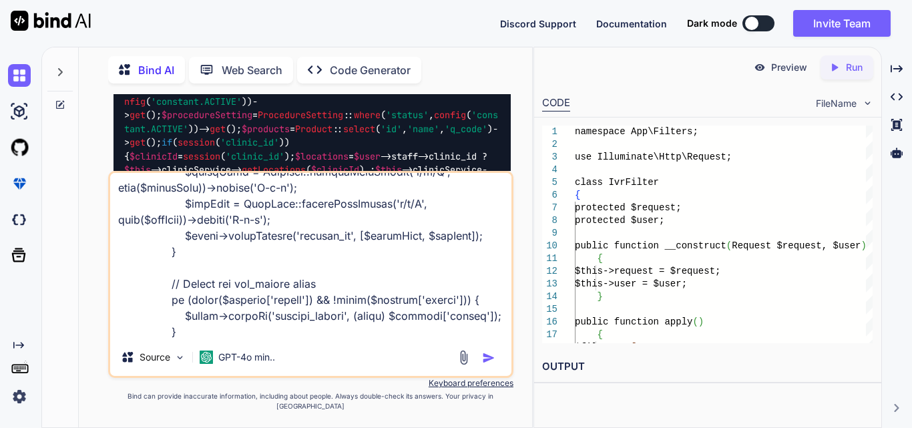
click at [435, 339] on textarea at bounding box center [310, 256] width 401 height 166
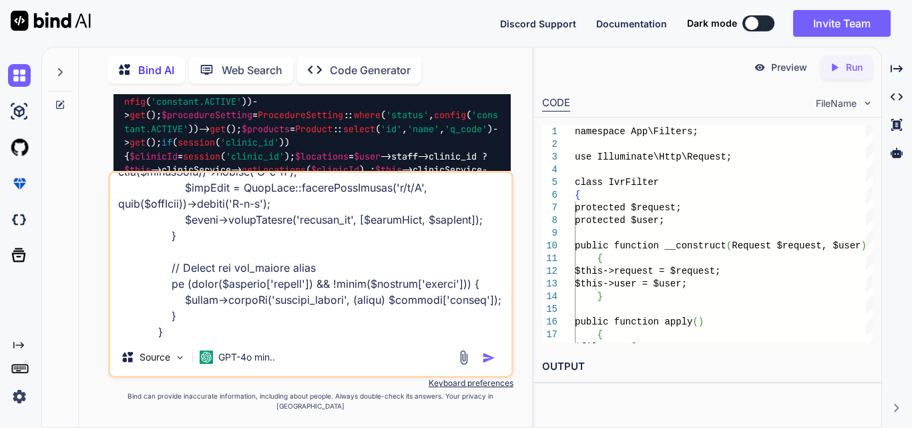
type textarea "if (!empty($filters)) { if (isset($filters['clinic_id']) && $filters['clinic_id…"
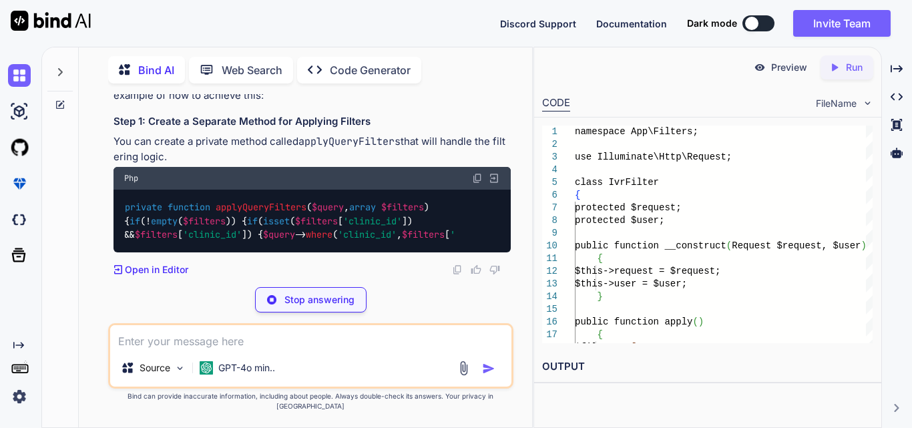
scroll to position [3489, 0]
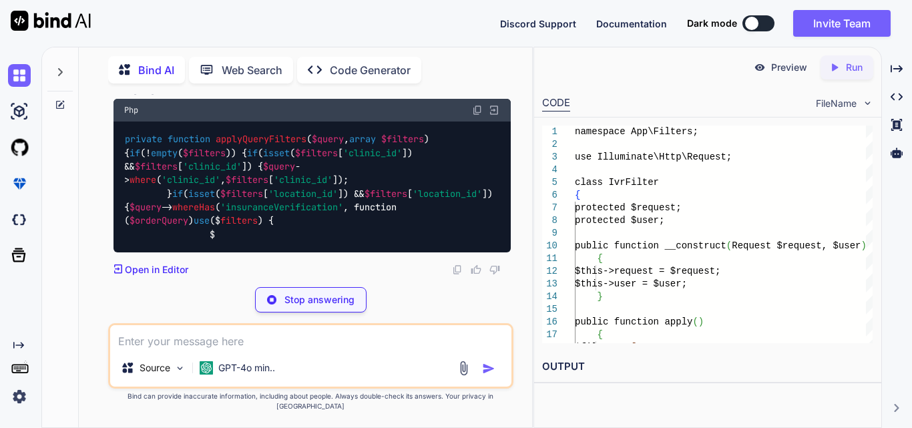
click at [293, 145] on span "applyQueryFilters" at bounding box center [261, 139] width 91 height 12
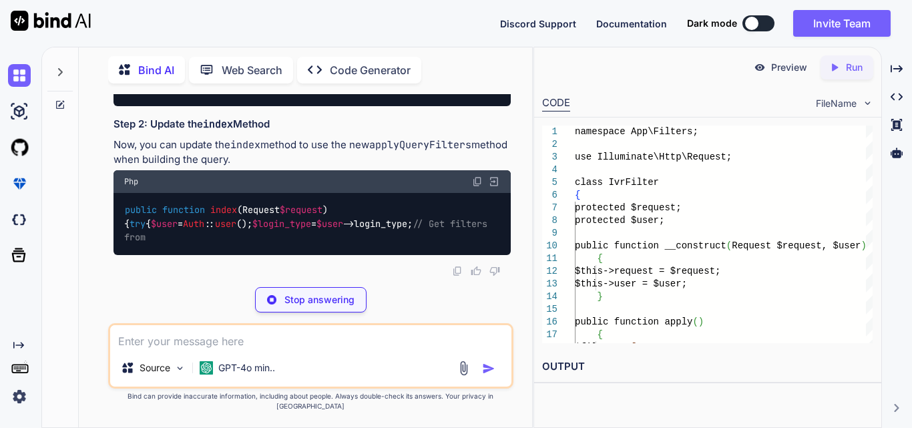
scroll to position [3523, 0]
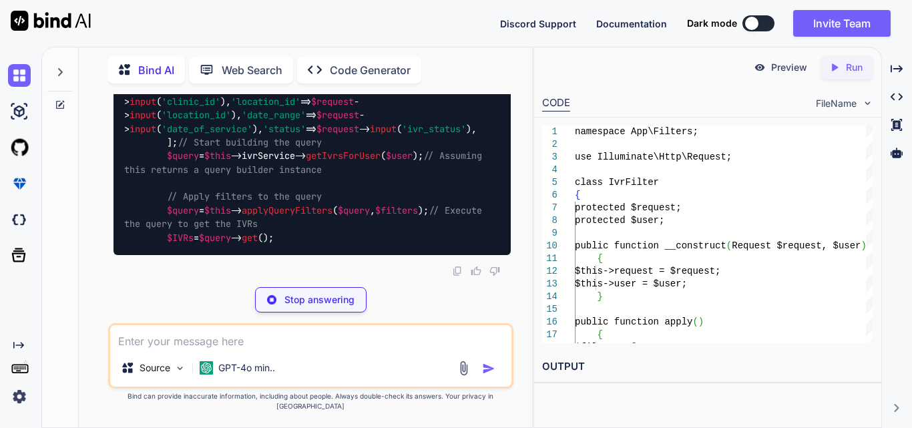
scroll to position [3723, 0]
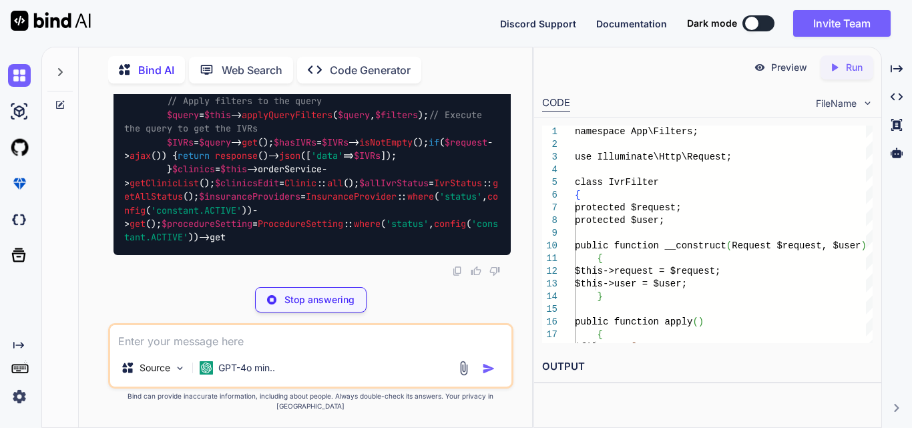
click at [165, 349] on textarea at bounding box center [310, 337] width 401 height 24
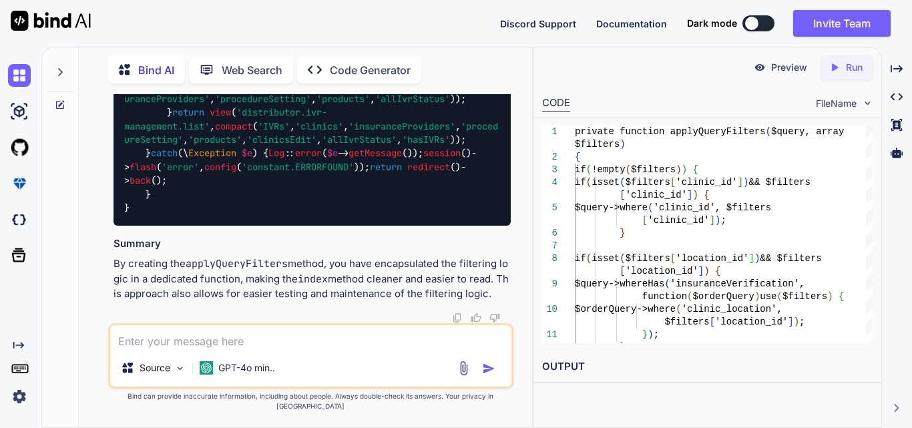
scroll to position [4458, 0]
drag, startPoint x: 152, startPoint y: 163, endPoint x: 469, endPoint y: 160, distance: 317.3
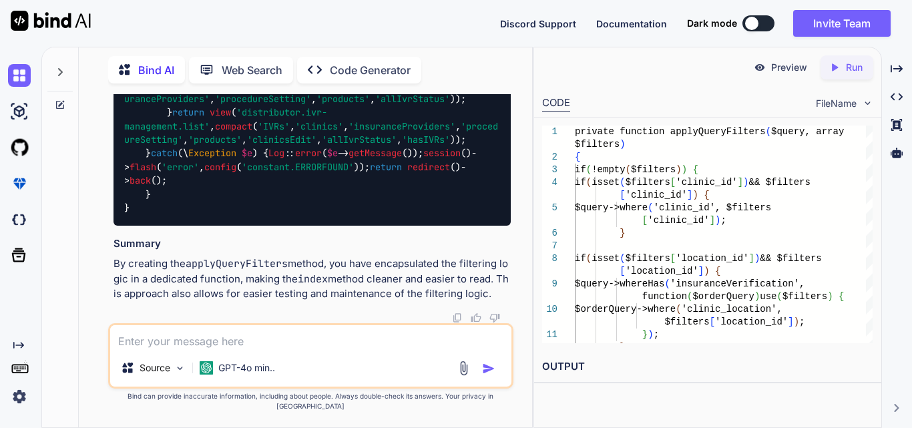
copy code "$query = $this -> applyQueryFilters ( $query , $filters );"
drag, startPoint x: 164, startPoint y: 227, endPoint x: 470, endPoint y: 233, distance: 306.0
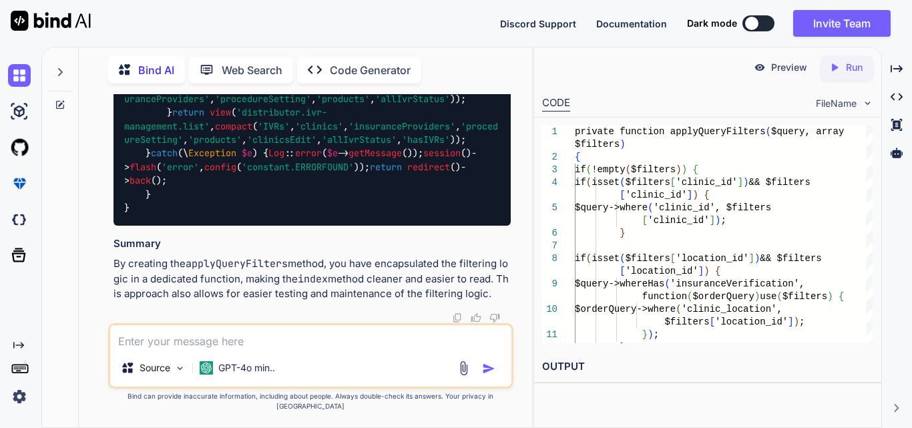
copy code "$query = $this -> applyQueryFilters ( $query , $filters );"
click at [231, 349] on textarea at bounding box center [310, 337] width 401 height 24
paste textarea "public function getBillingFilterData(Request $request) { try { $user = Auth::us…"
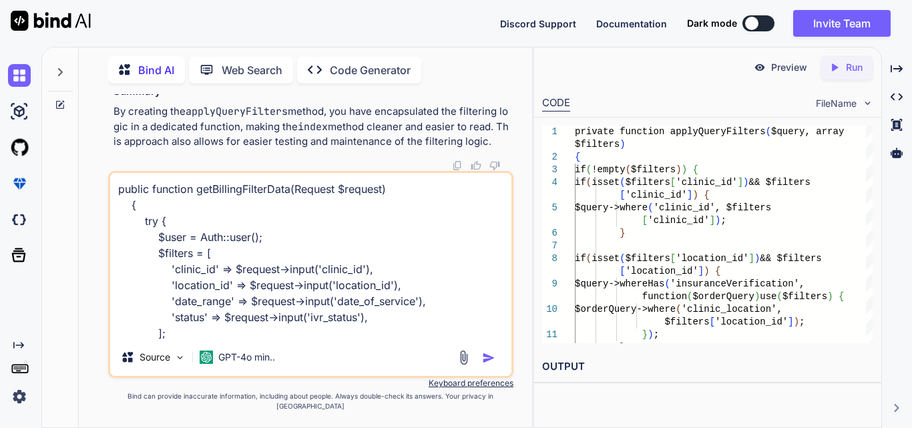
scroll to position [130, 0]
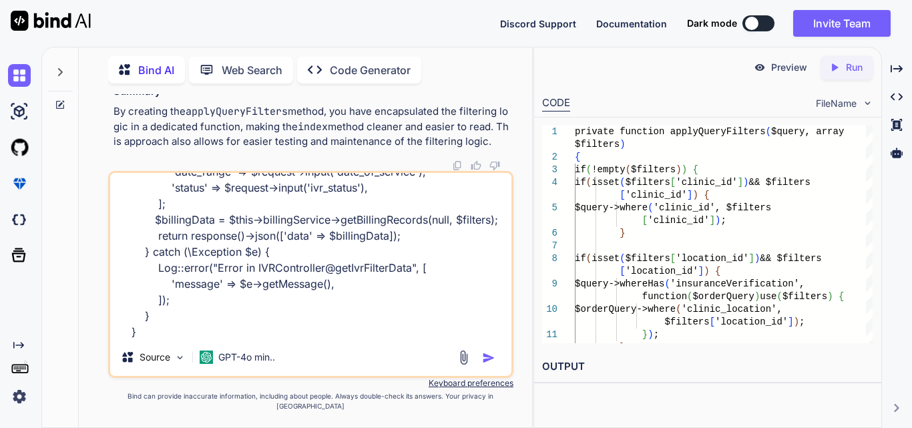
click at [179, 335] on textarea "public function getBillingFilterData(Request $request) { try { $user = Auth::us…" at bounding box center [310, 256] width 401 height 166
paste textarea "public function index(Request $request) { try { $filters = [ 'clinic_id' => $re…"
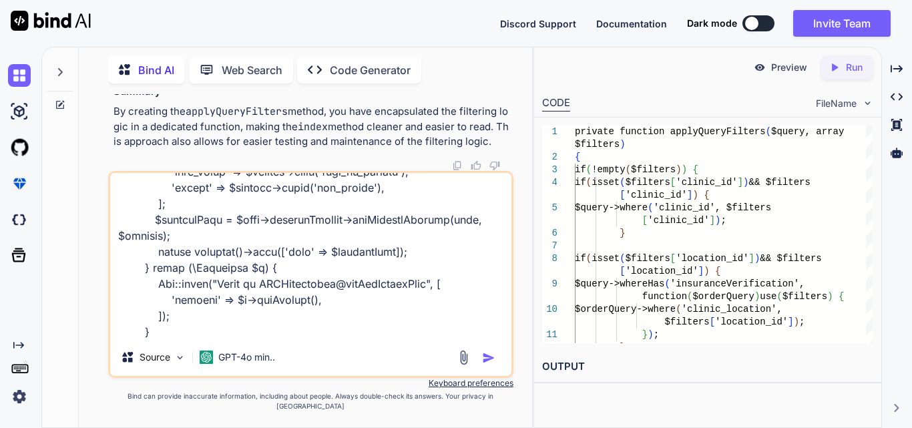
scroll to position [707, 0]
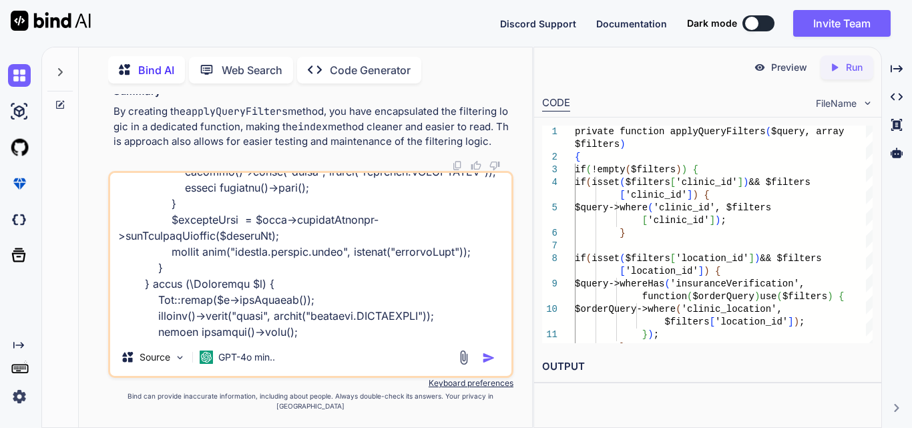
type textarea "public function getBillingFilterData(Request $request) { try { $user = Auth::us…"
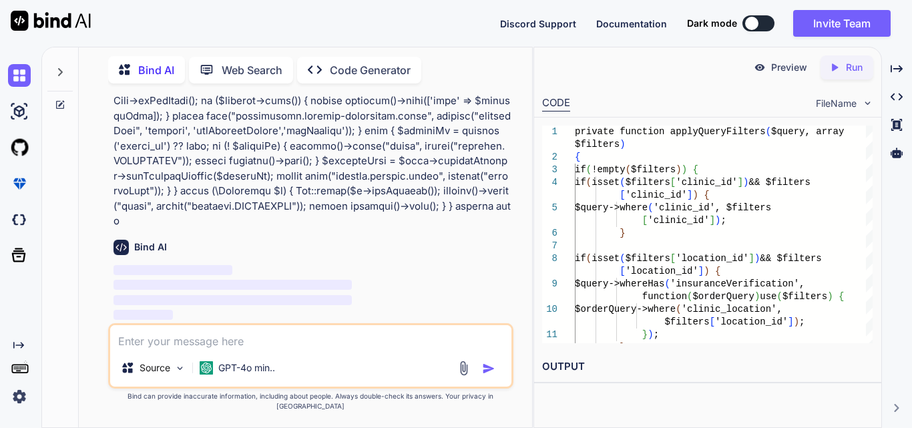
scroll to position [5413, 0]
